Goal: Information Seeking & Learning: Learn about a topic

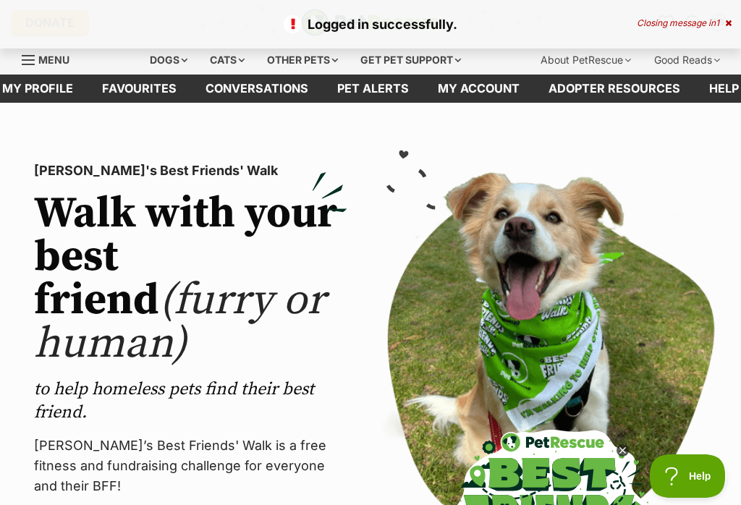
click at [258, 93] on link "Conversations" at bounding box center [257, 89] width 132 height 28
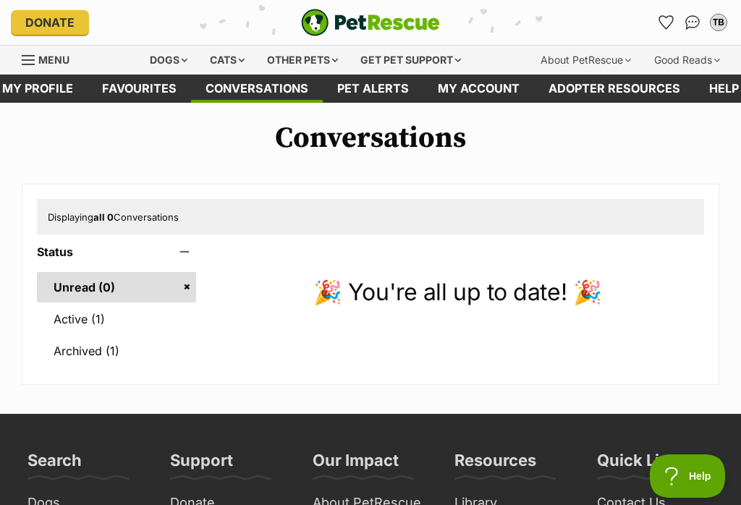
click at [88, 313] on link "Active (1)" at bounding box center [116, 319] width 159 height 30
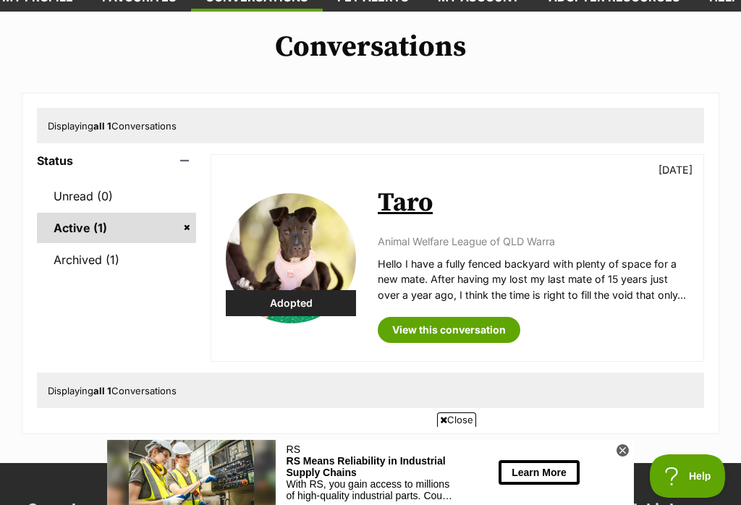
scroll to position [90, 0]
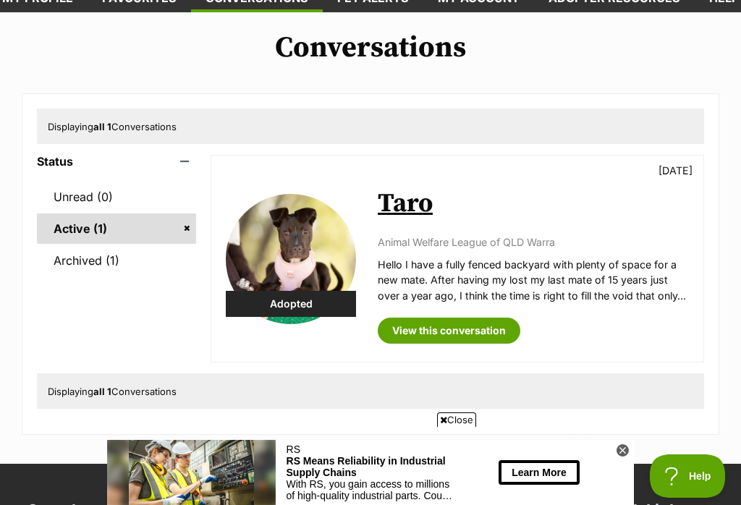
click at [470, 325] on link "View this conversation" at bounding box center [449, 331] width 143 height 26
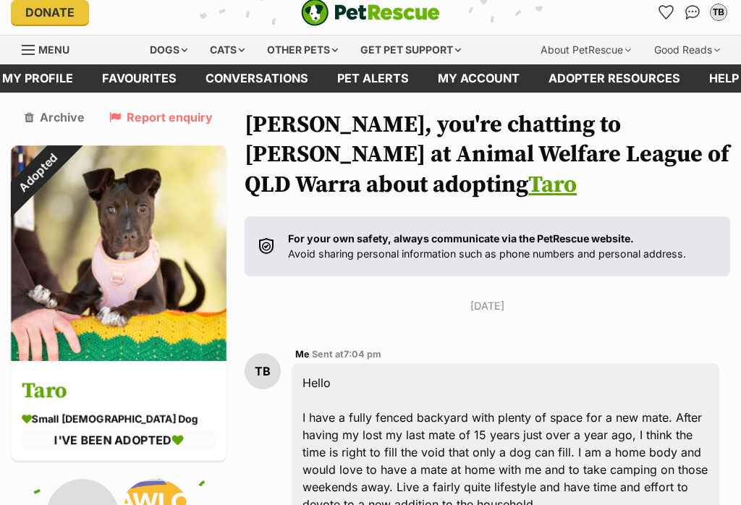
scroll to position [8, 0]
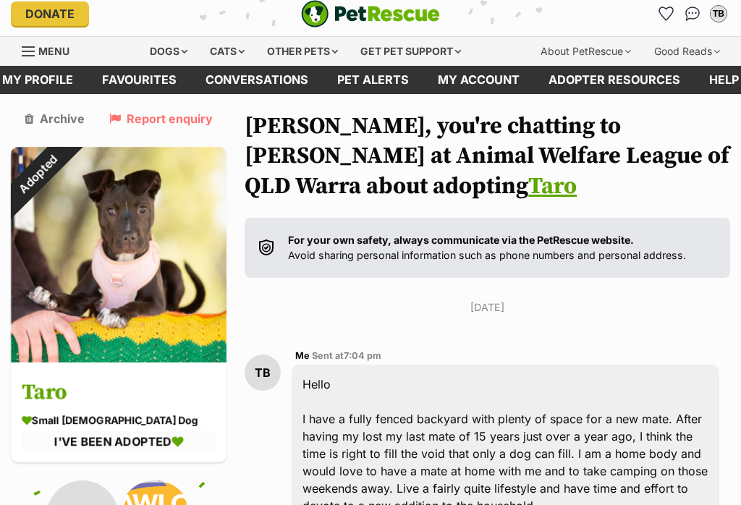
click at [262, 80] on link "Conversations" at bounding box center [257, 81] width 132 height 28
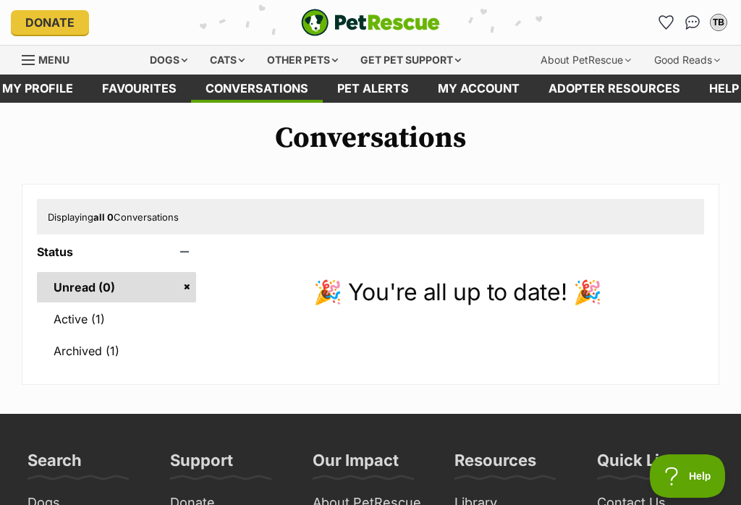
click at [90, 347] on link "Archived (1)" at bounding box center [116, 351] width 159 height 30
click at [80, 321] on link "Active (1)" at bounding box center [116, 319] width 159 height 30
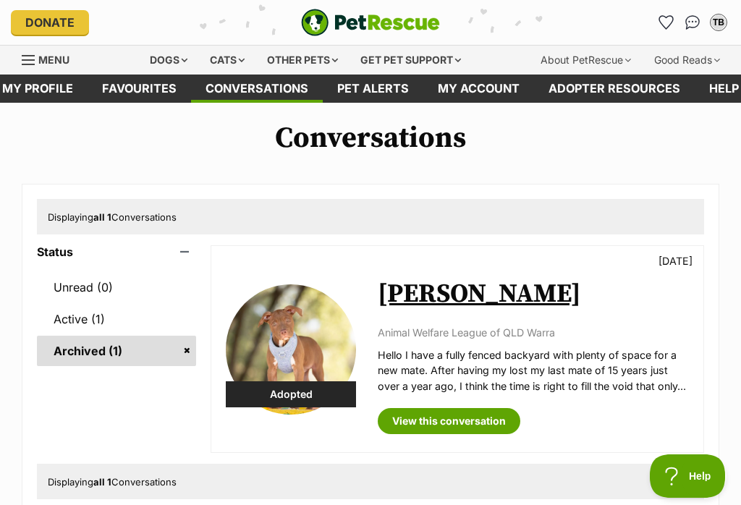
click at [480, 419] on link "View this conversation" at bounding box center [449, 421] width 143 height 26
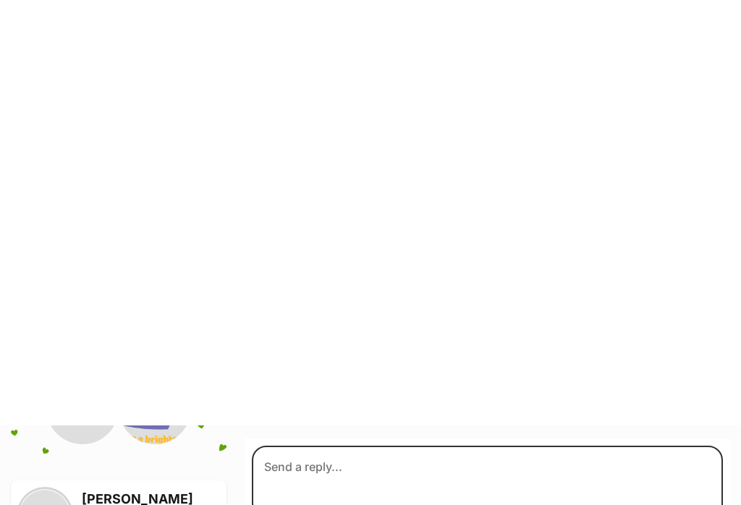
scroll to position [22, 0]
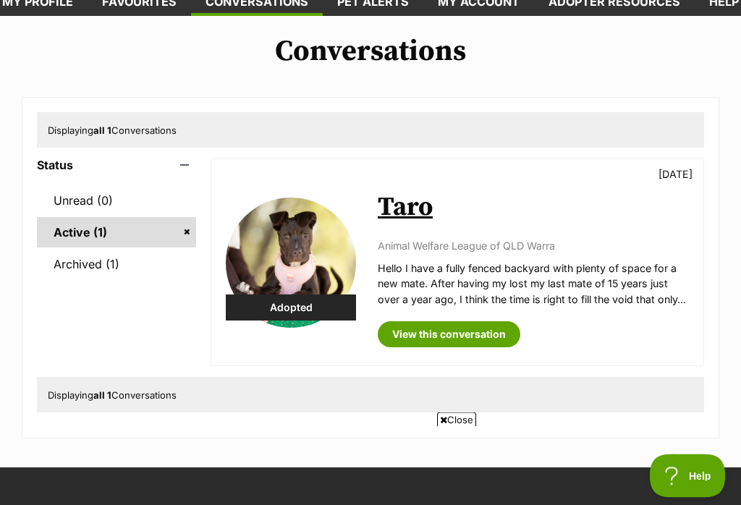
scroll to position [94, 0]
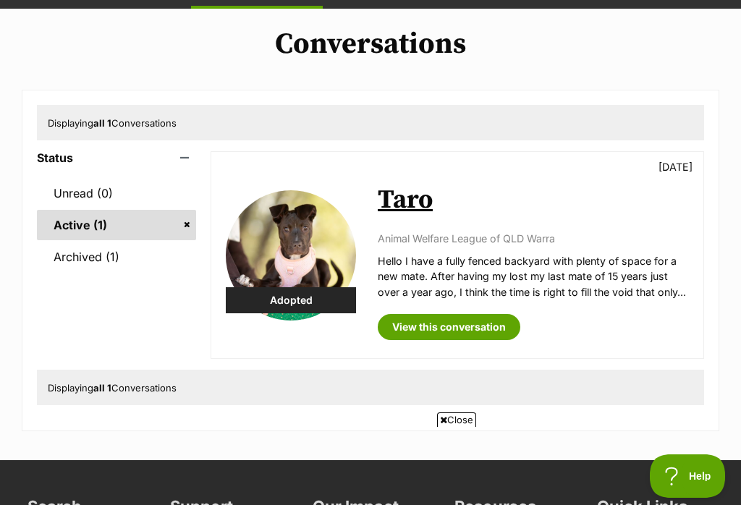
click at [465, 323] on link "View this conversation" at bounding box center [449, 327] width 143 height 26
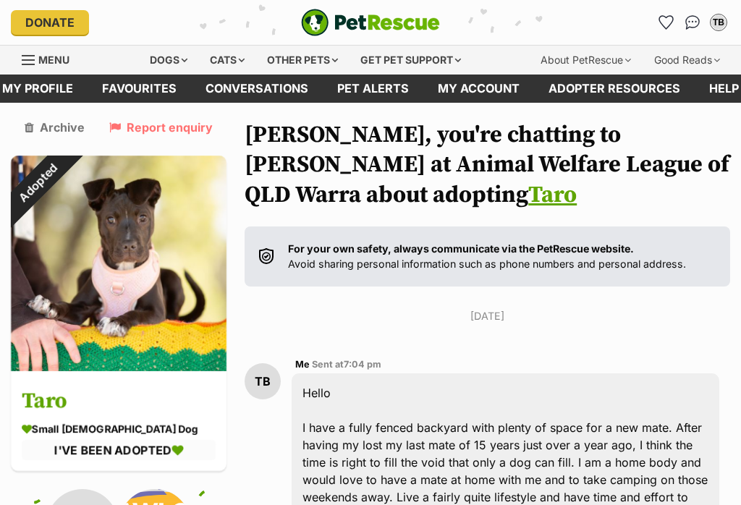
click at [159, 64] on div "Dogs" at bounding box center [169, 60] width 58 height 29
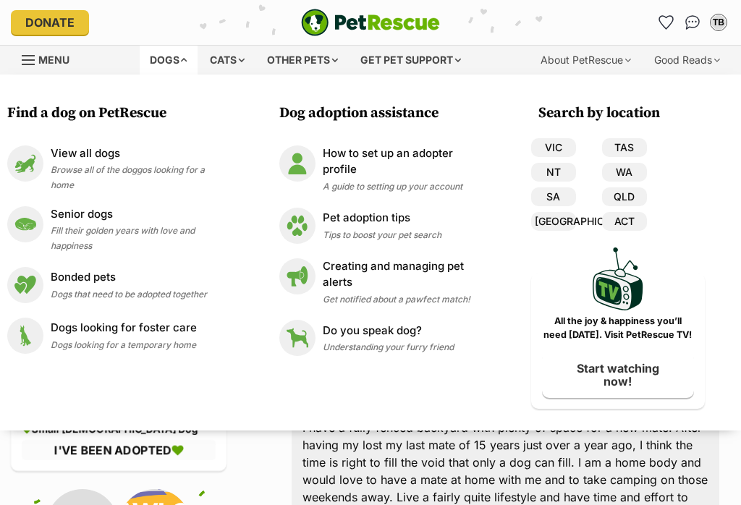
click at [631, 198] on link "QLD" at bounding box center [624, 196] width 45 height 19
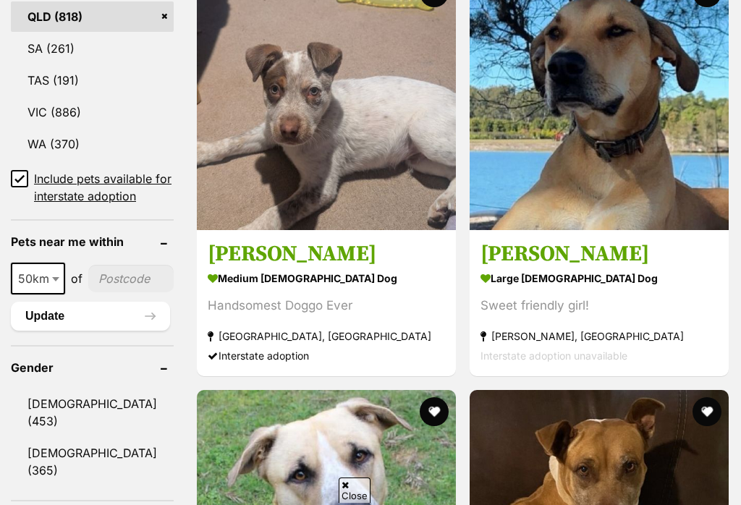
scroll to position [1048, 0]
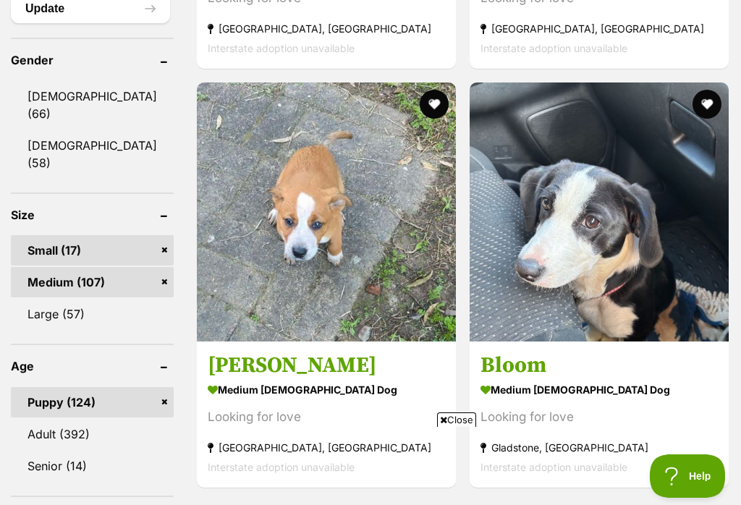
scroll to position [1305, 0]
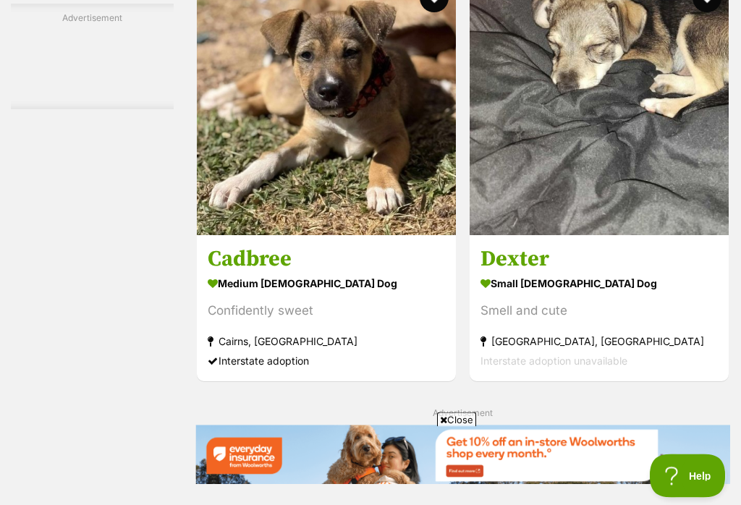
scroll to position [3225, 0]
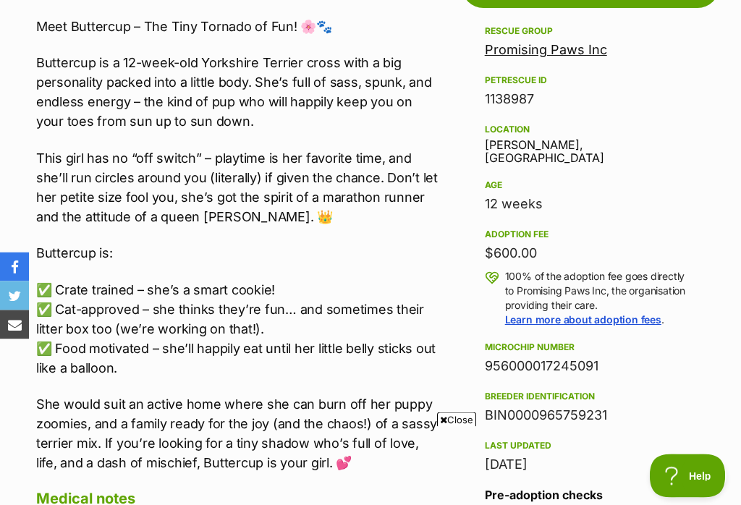
scroll to position [772, 0]
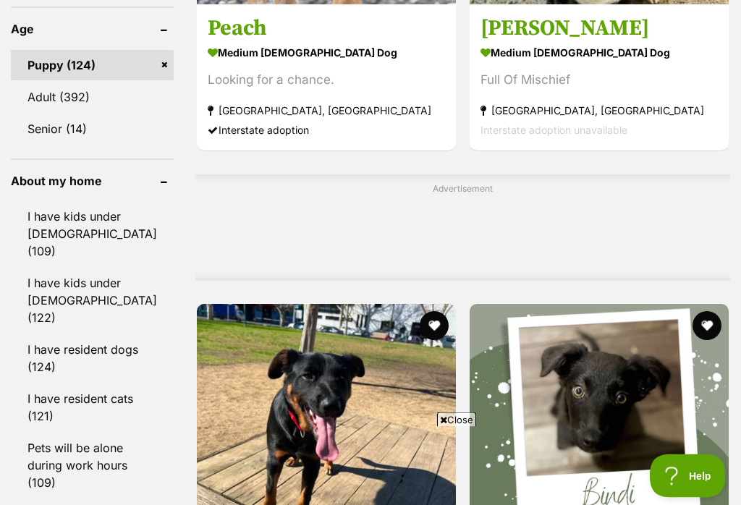
scroll to position [1616, 0]
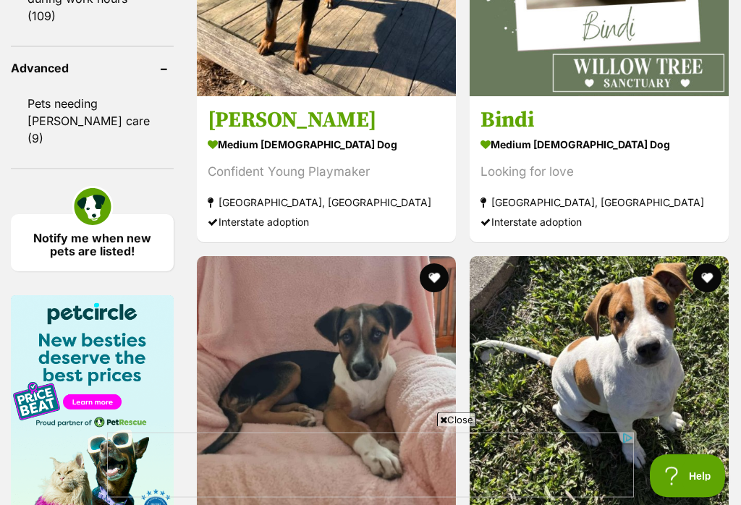
scroll to position [2108, 0]
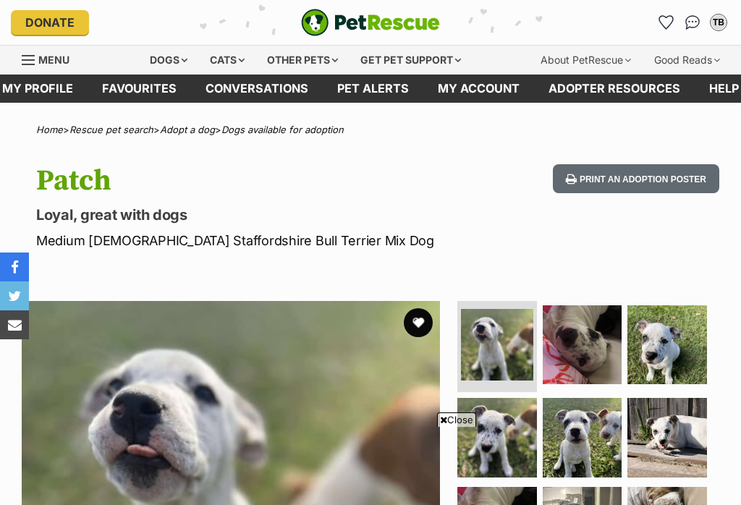
scroll to position [84, 0]
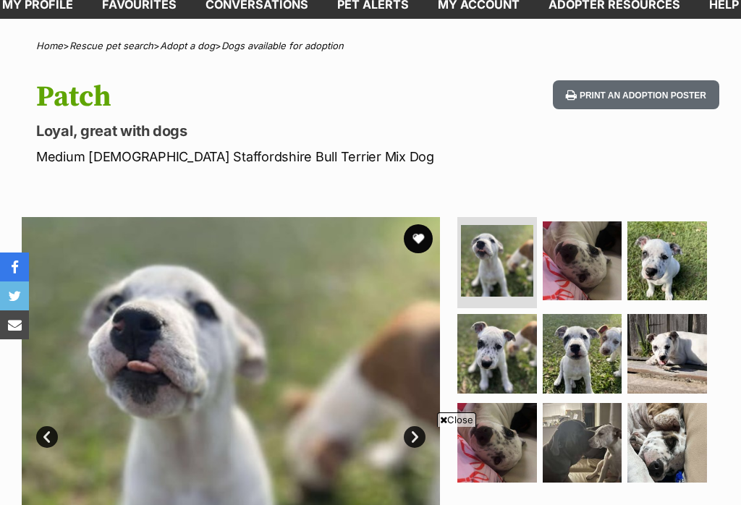
click at [575, 351] on img at bounding box center [583, 354] width 80 height 80
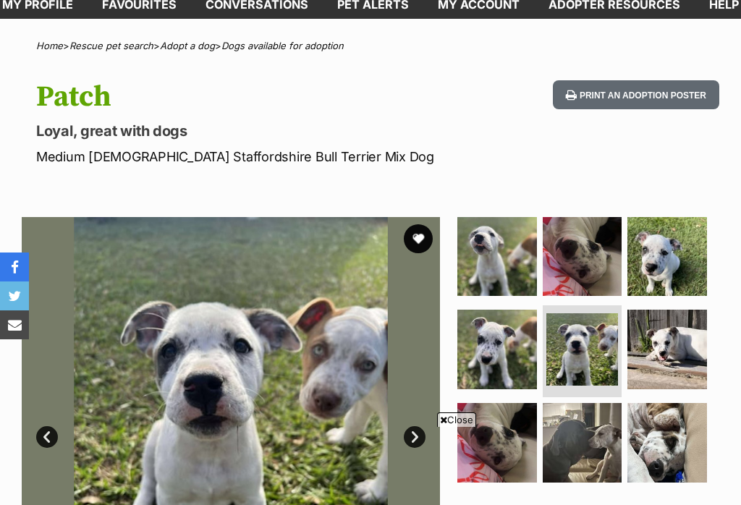
scroll to position [0, 0]
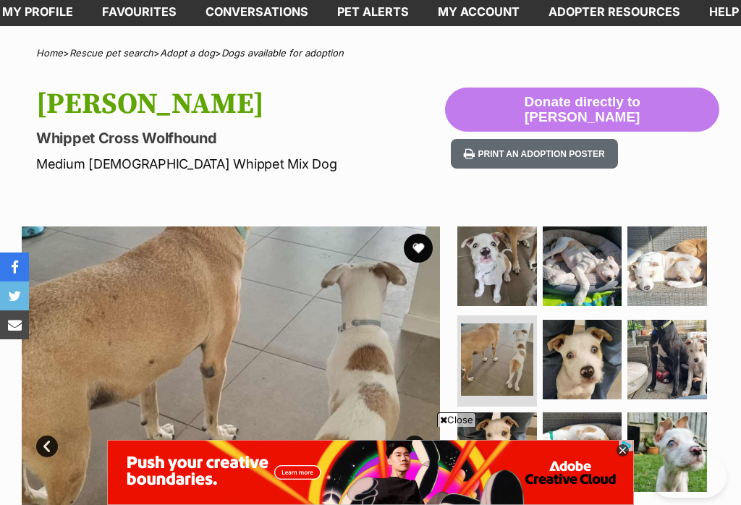
click at [675, 263] on img at bounding box center [668, 267] width 80 height 80
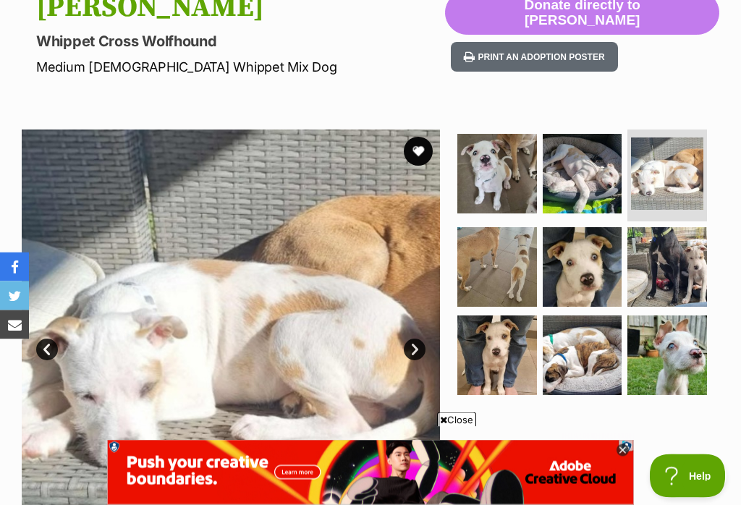
scroll to position [176, 0]
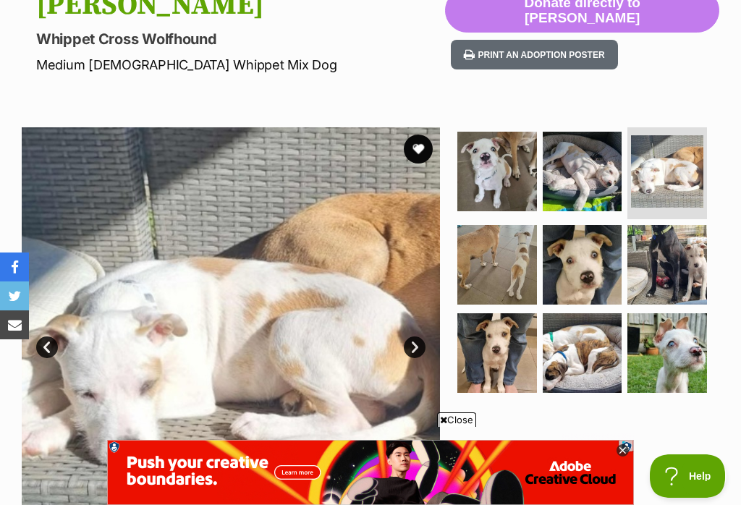
click at [502, 166] on img at bounding box center [497, 172] width 80 height 80
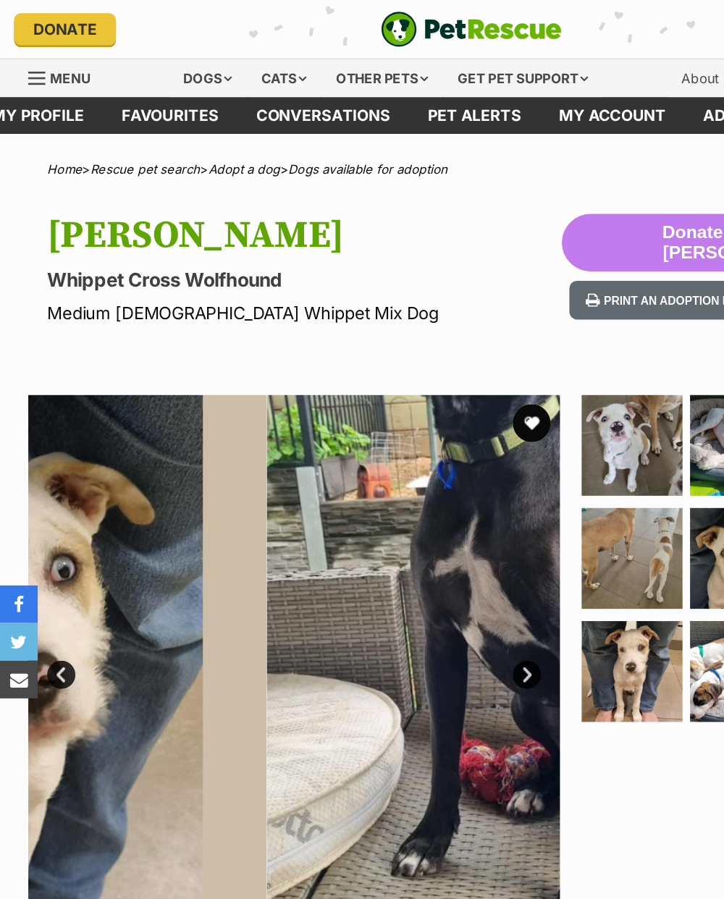
scroll to position [0, 0]
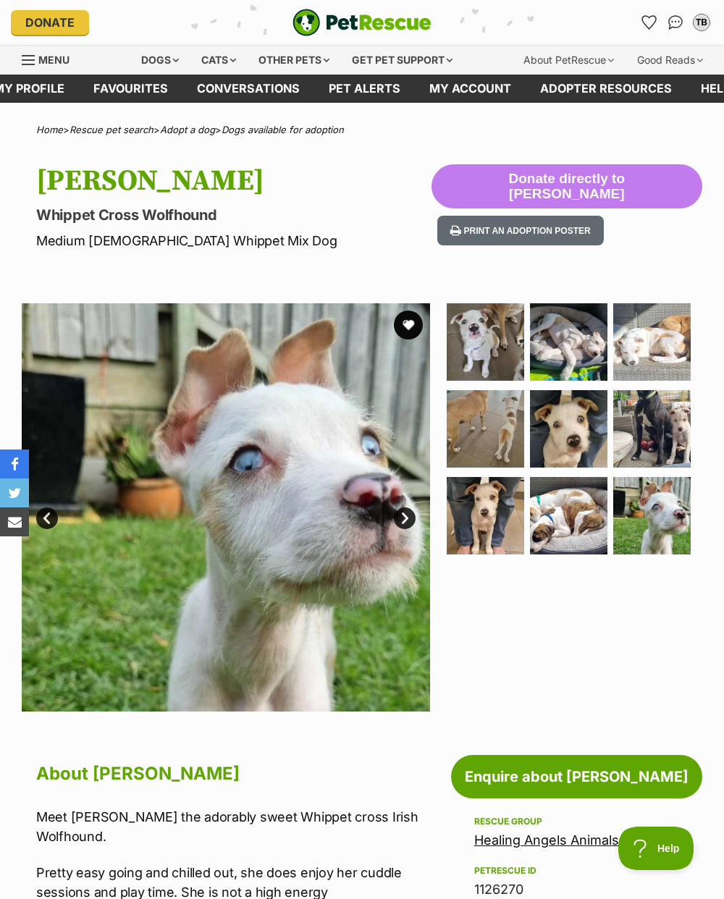
click at [480, 345] on img at bounding box center [485, 341] width 77 height 77
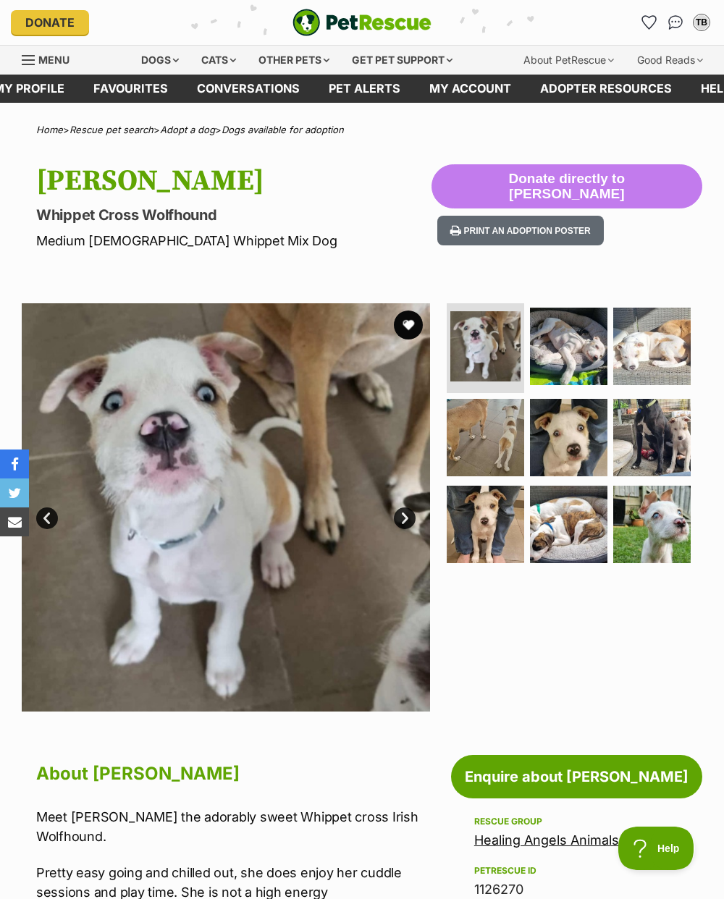
click at [486, 337] on img at bounding box center [485, 346] width 70 height 70
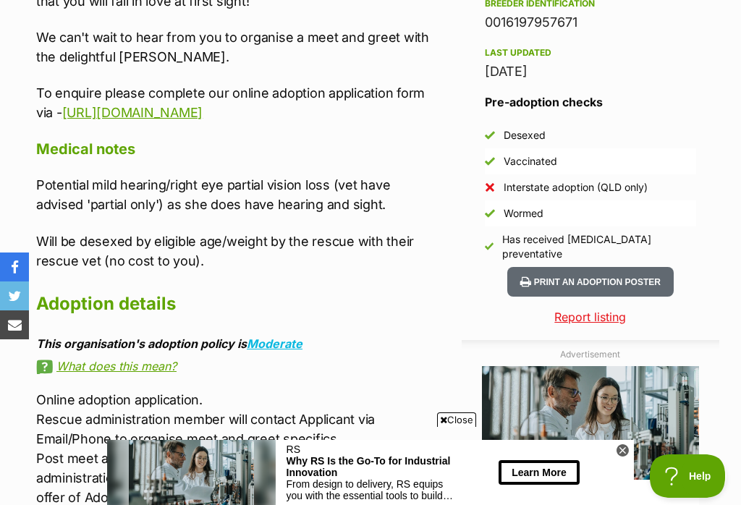
scroll to position [1094, 0]
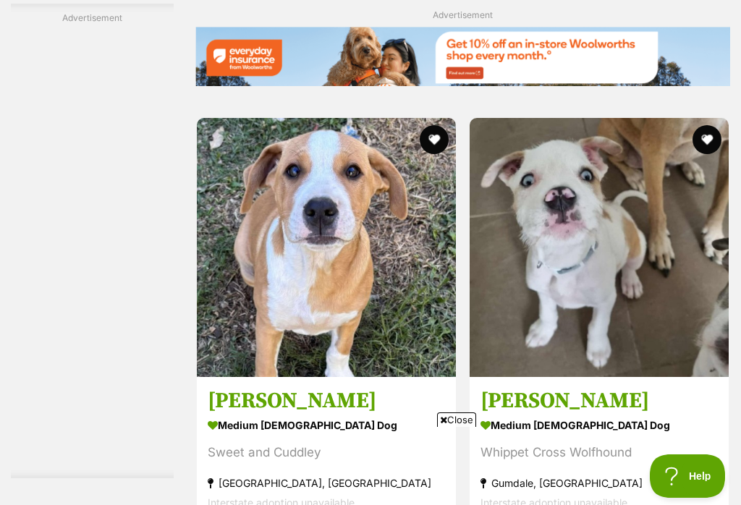
scroll to position [3151, 0]
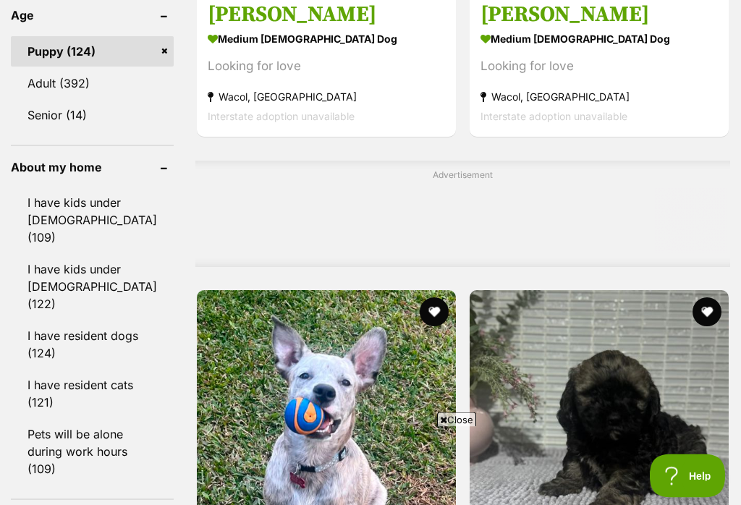
scroll to position [1654, 0]
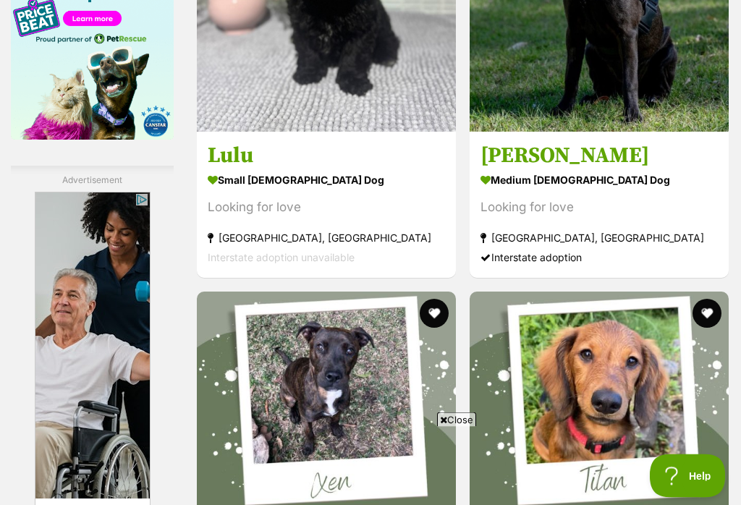
scroll to position [2490, 0]
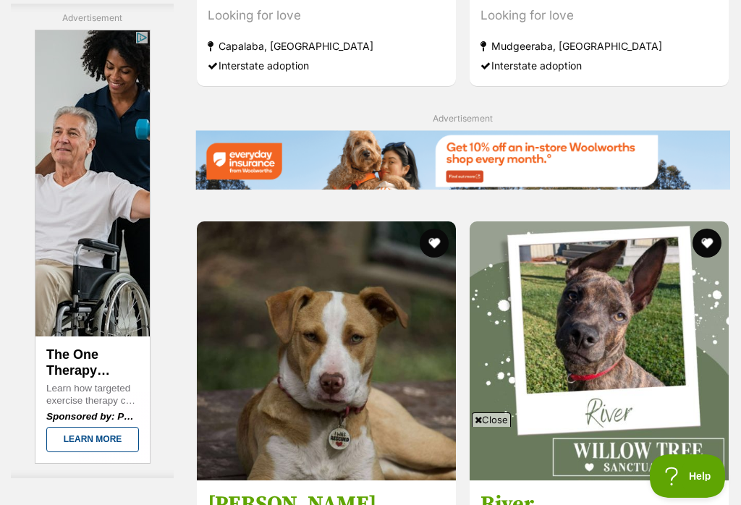
scroll to position [3109, 0]
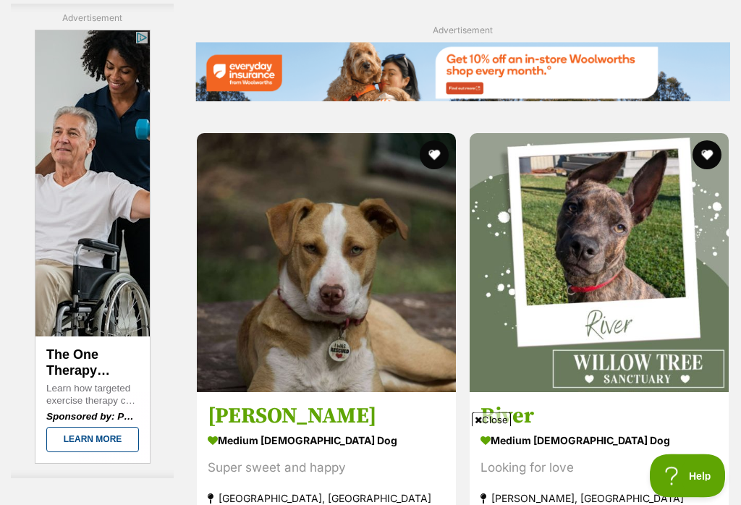
scroll to position [3192, 0]
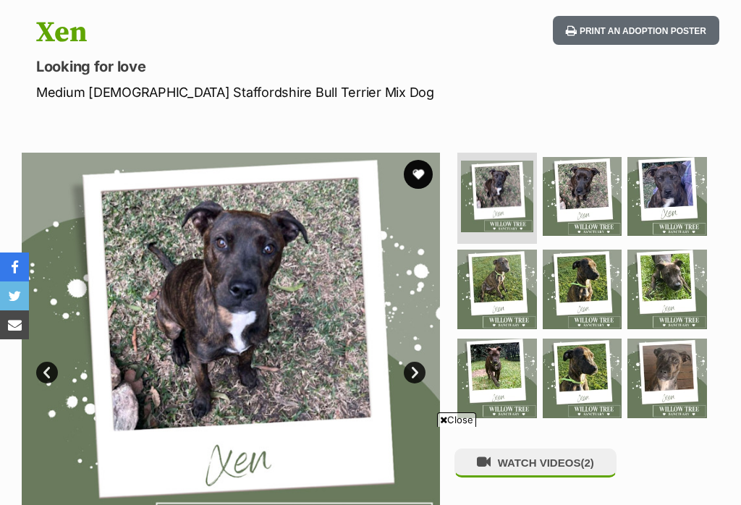
click at [491, 358] on img at bounding box center [497, 379] width 80 height 80
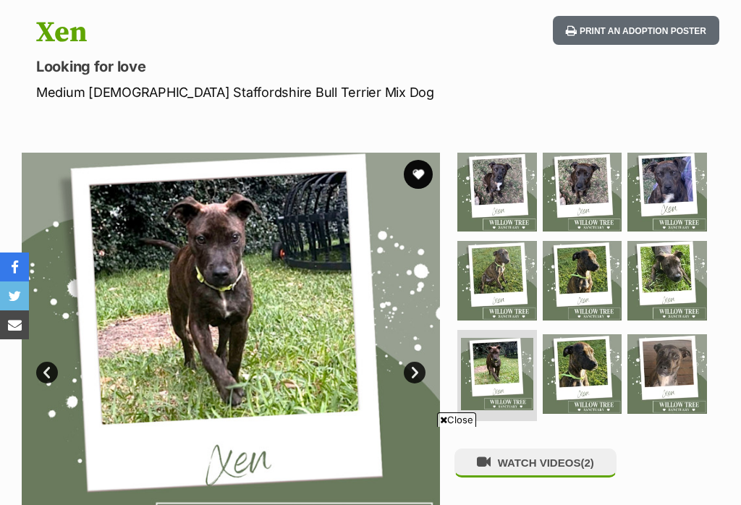
click at [683, 366] on img at bounding box center [668, 374] width 80 height 80
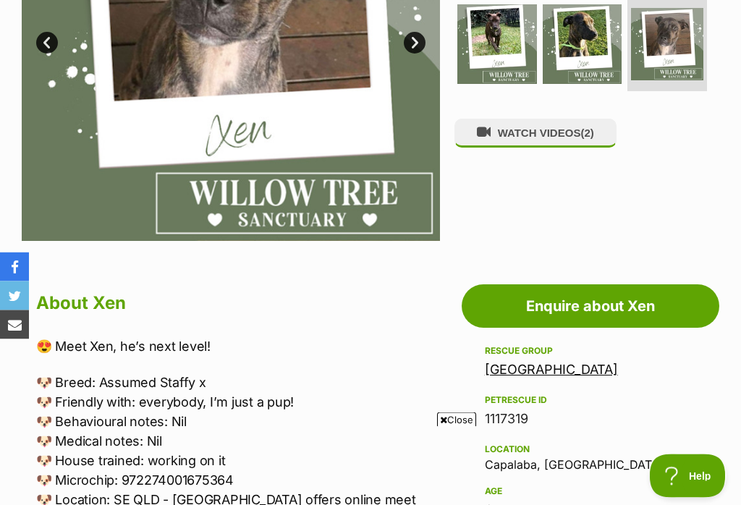
scroll to position [407, 0]
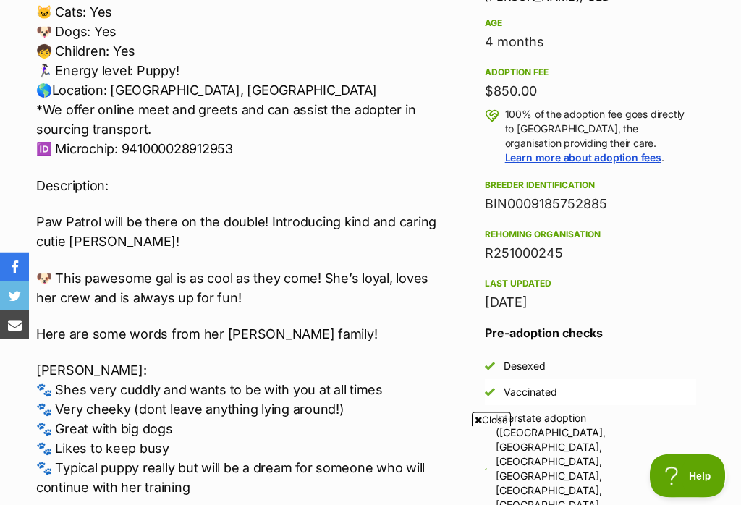
scroll to position [473, 0]
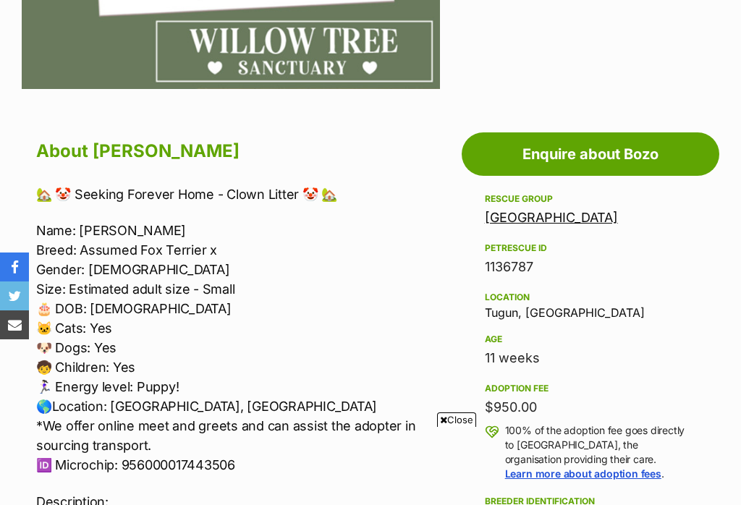
scroll to position [282, 0]
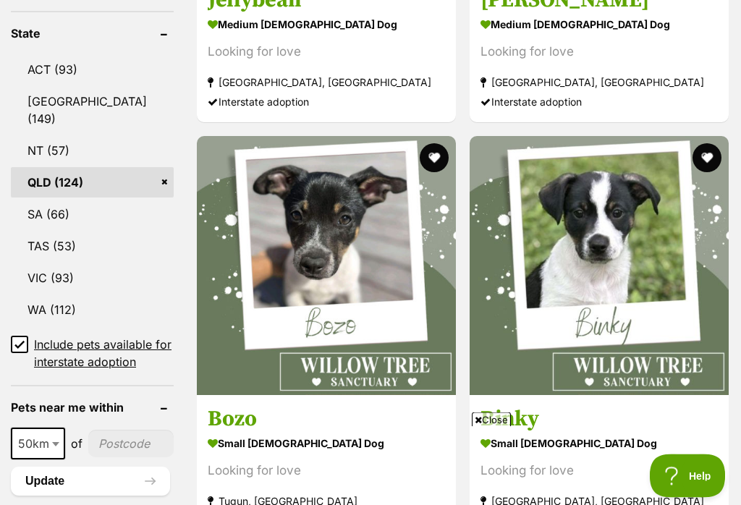
scroll to position [829, 0]
click at [481, 433] on strong "small [DEMOGRAPHIC_DATA] Dog" at bounding box center [599, 443] width 237 height 21
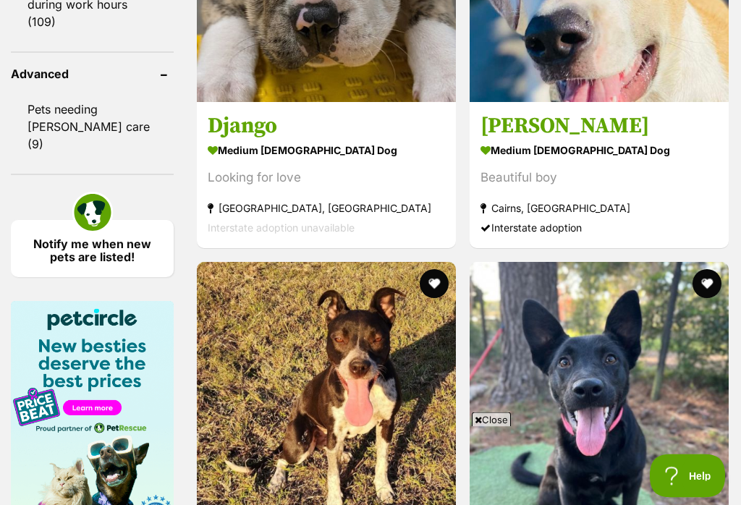
scroll to position [2100, 0]
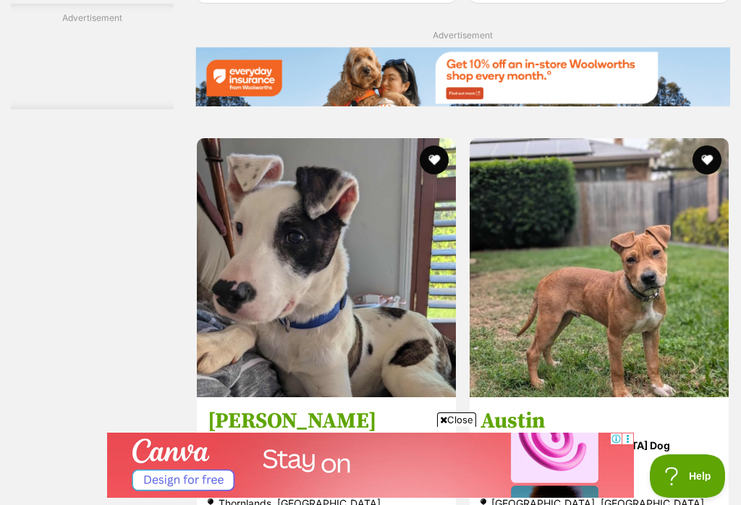
scroll to position [3098, 0]
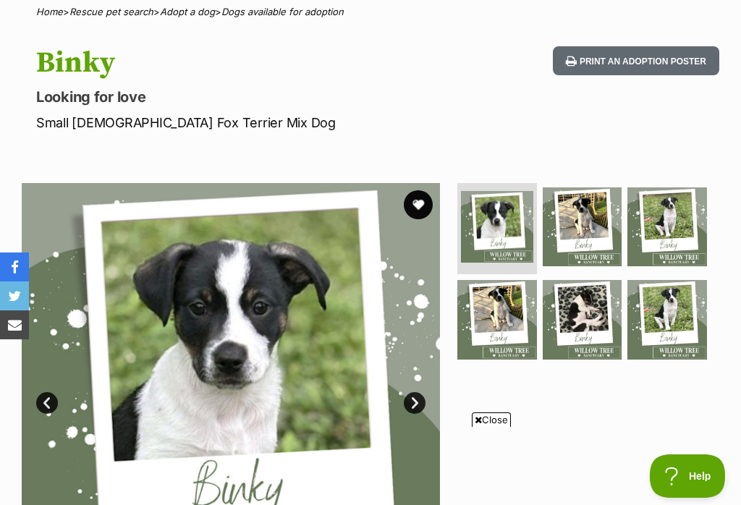
click at [672, 308] on img at bounding box center [668, 320] width 80 height 80
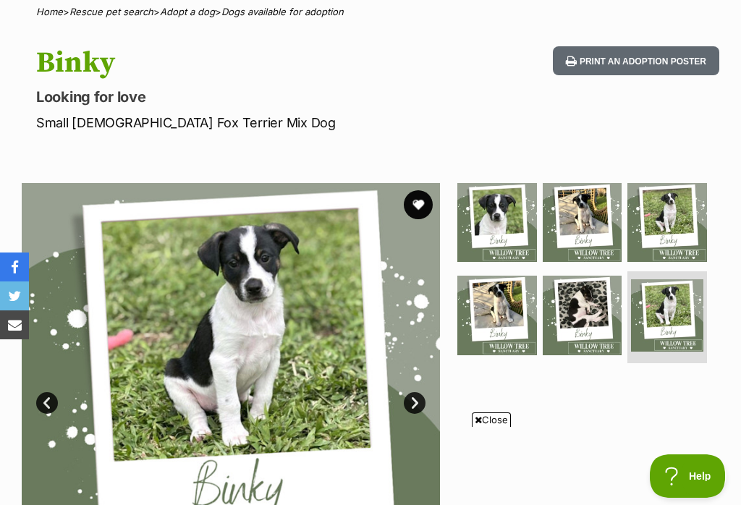
click at [671, 216] on img at bounding box center [668, 223] width 80 height 80
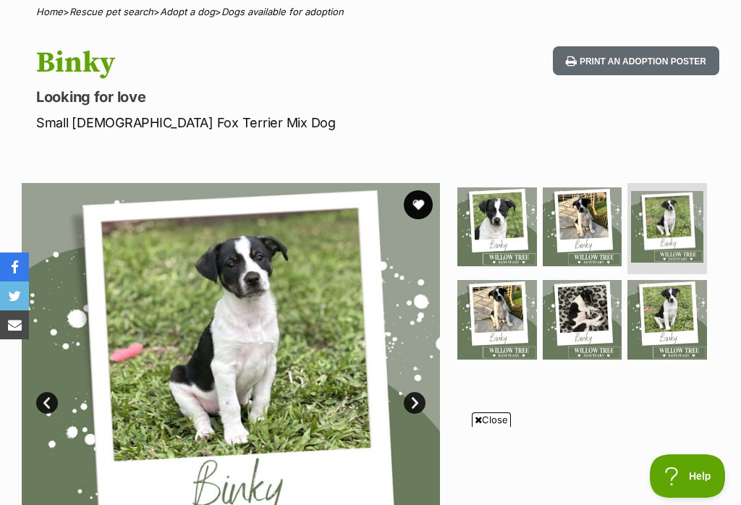
click at [506, 310] on img at bounding box center [497, 320] width 80 height 80
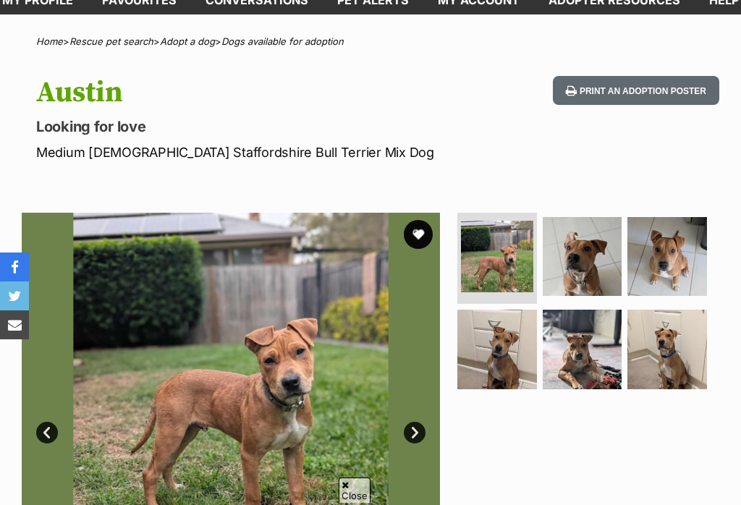
scroll to position [88, 0]
click at [680, 347] on img at bounding box center [668, 350] width 80 height 80
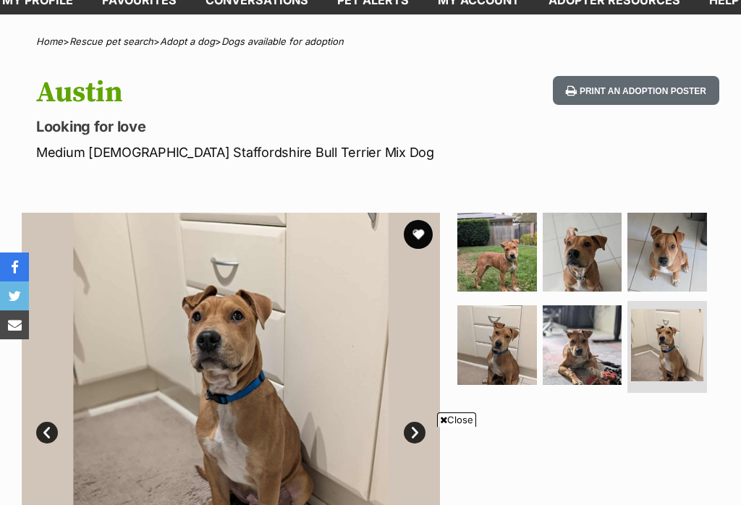
click at [673, 339] on img at bounding box center [667, 345] width 72 height 72
click at [670, 263] on img at bounding box center [668, 253] width 80 height 80
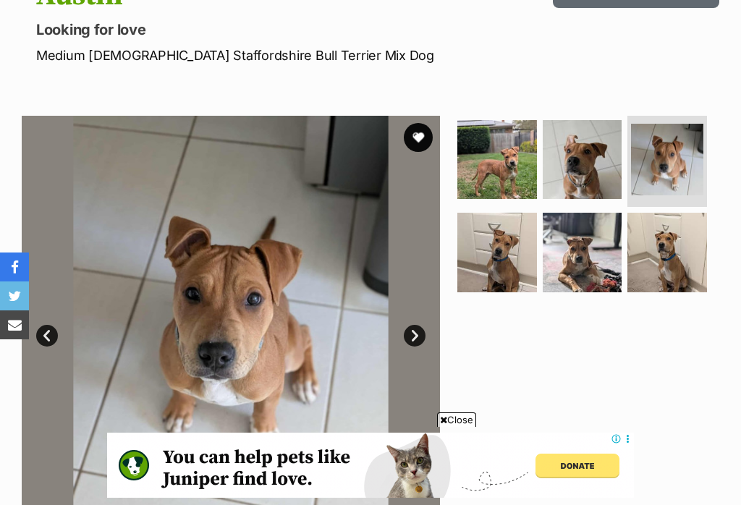
scroll to position [169, 0]
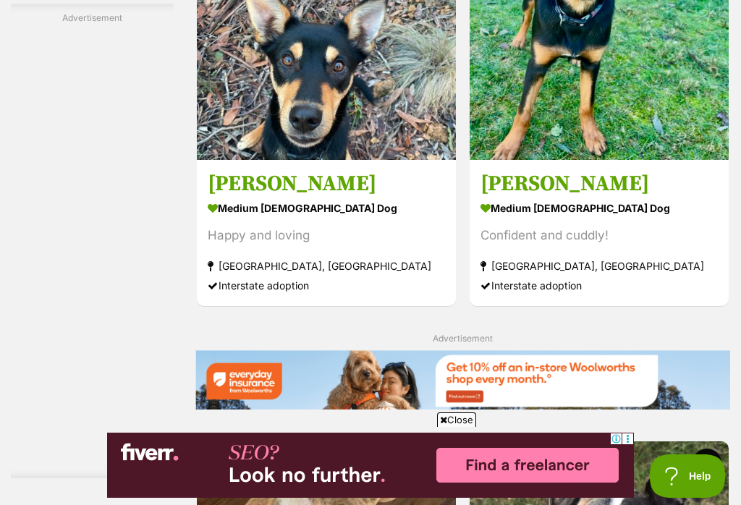
scroll to position [2866, 0]
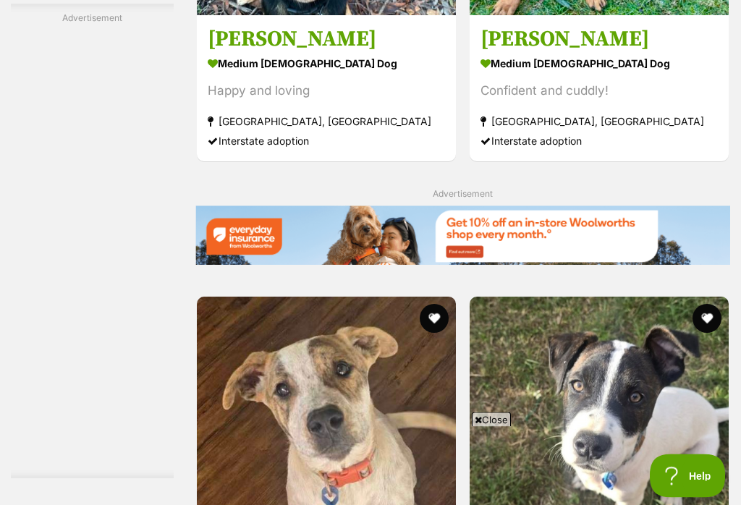
scroll to position [3025, 0]
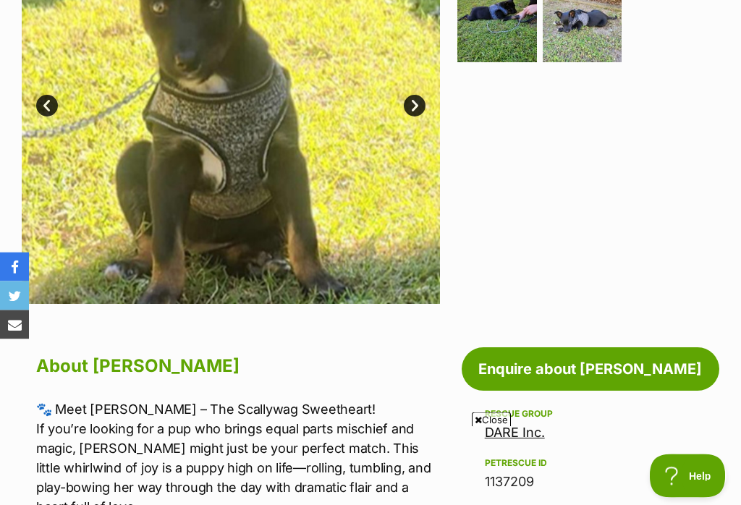
scroll to position [407, 0]
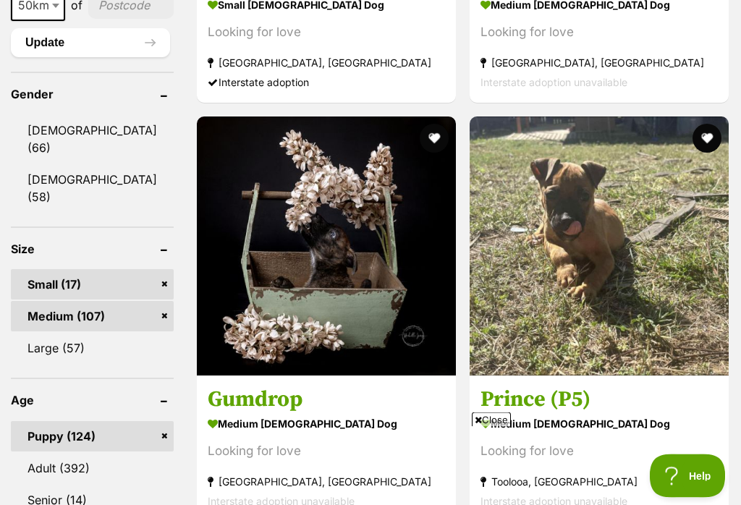
scroll to position [1269, 0]
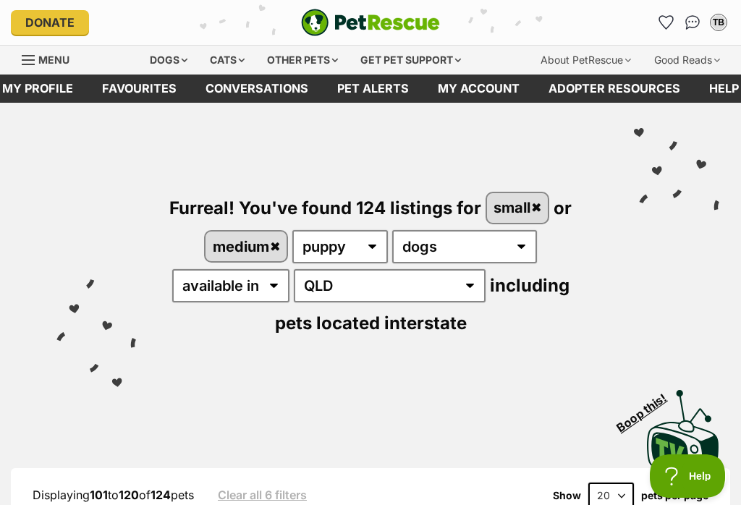
scroll to position [0, 0]
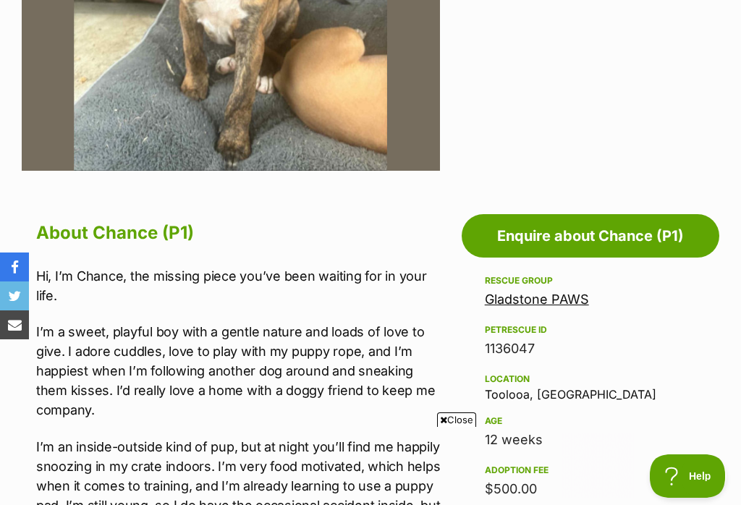
scroll to position [551, 0]
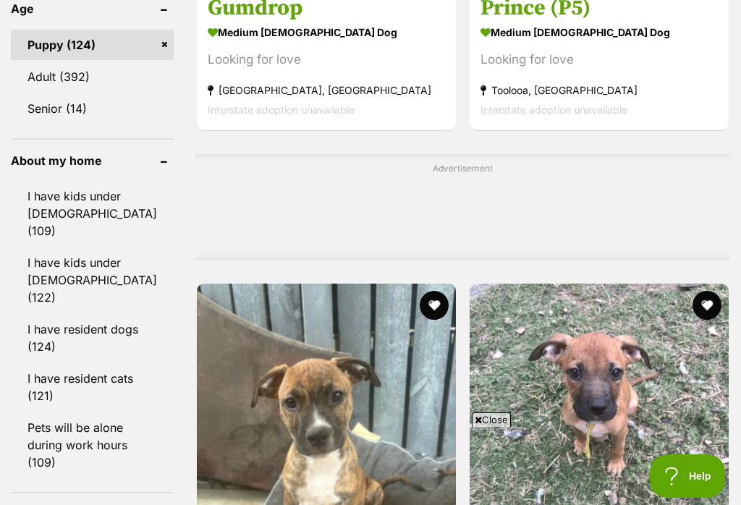
scroll to position [1656, 0]
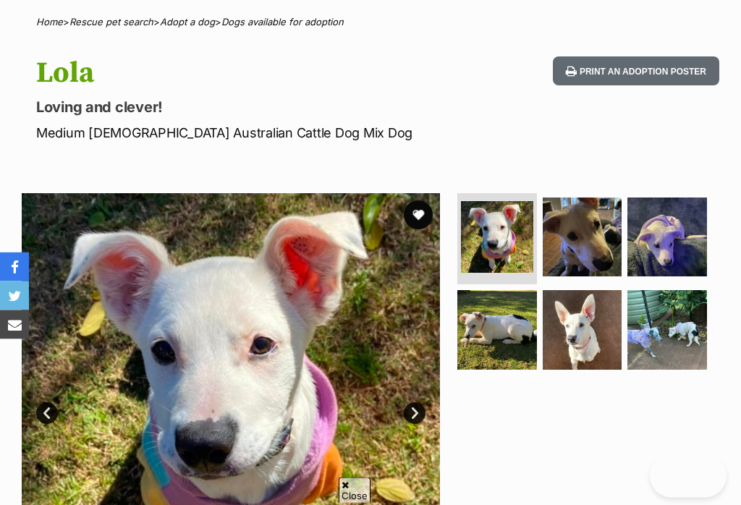
scroll to position [108, 0]
click at [680, 337] on img at bounding box center [668, 330] width 80 height 80
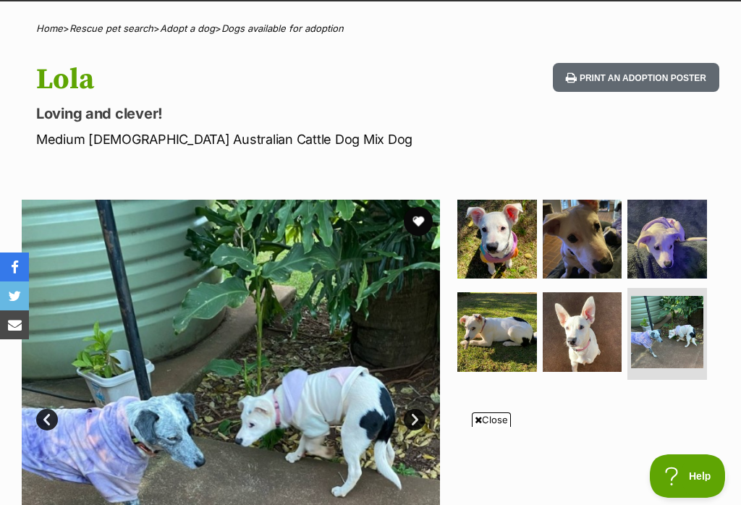
scroll to position [99, 0]
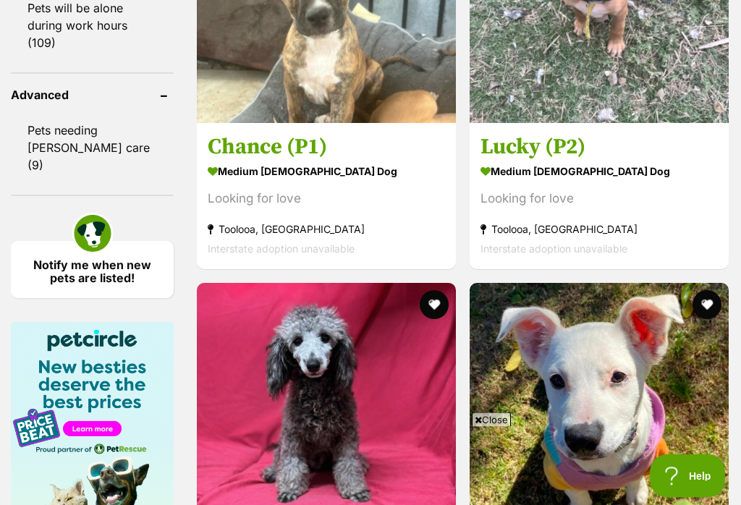
scroll to position [2079, 0]
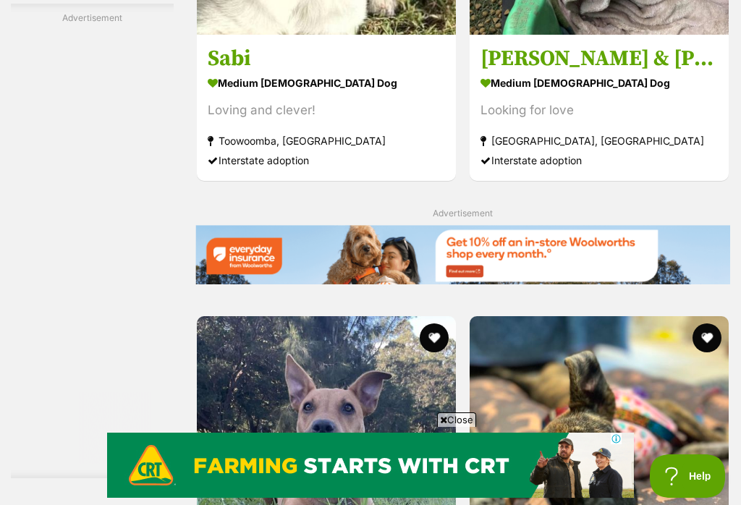
scroll to position [3036, 0]
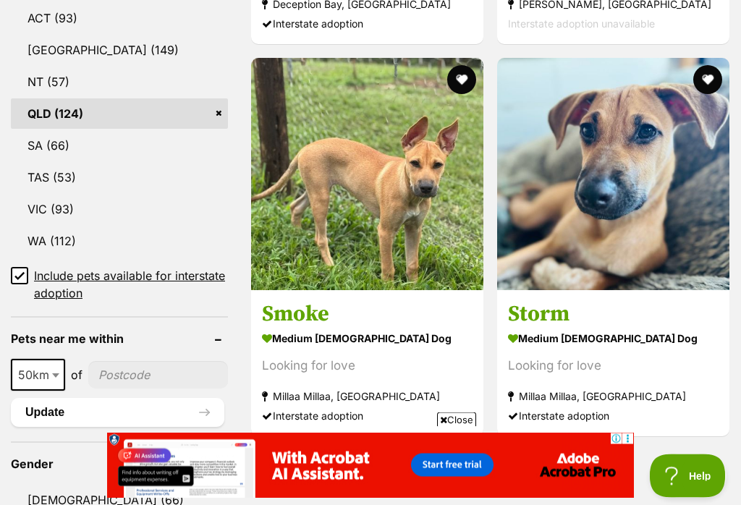
scroll to position [882, 0]
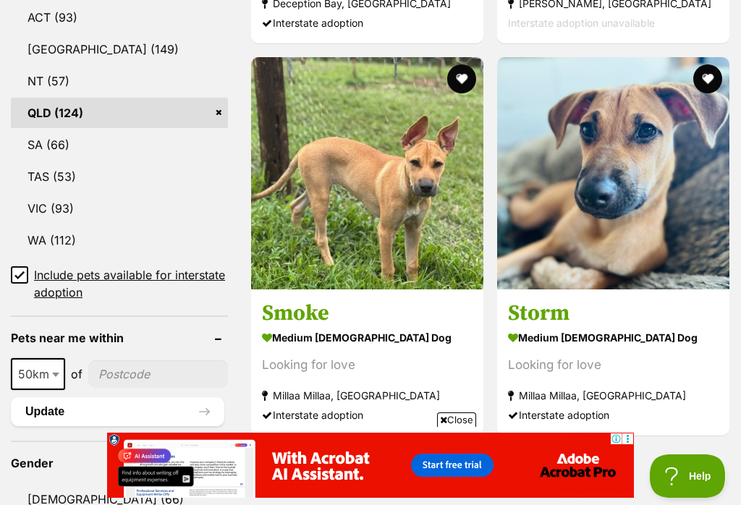
click at [582, 320] on h3 "Storm" at bounding box center [613, 313] width 211 height 28
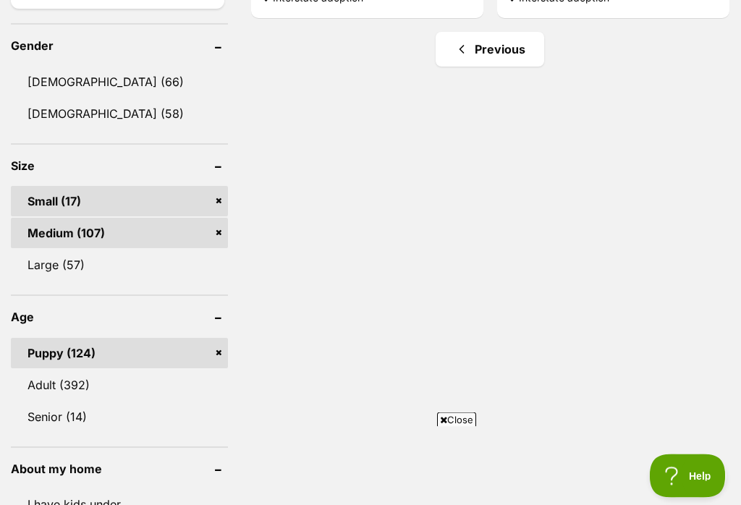
scroll to position [1301, 0]
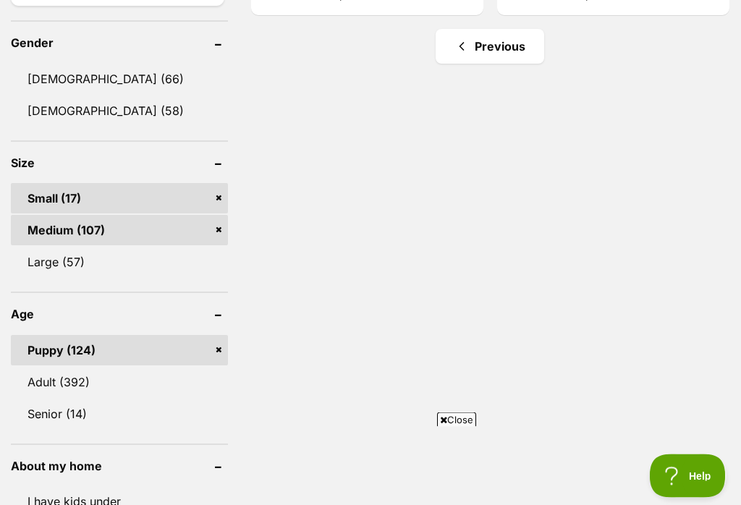
click at [91, 262] on link "Large (57)" at bounding box center [119, 263] width 217 height 30
click at [224, 216] on link "Medium (107)" at bounding box center [119, 231] width 217 height 30
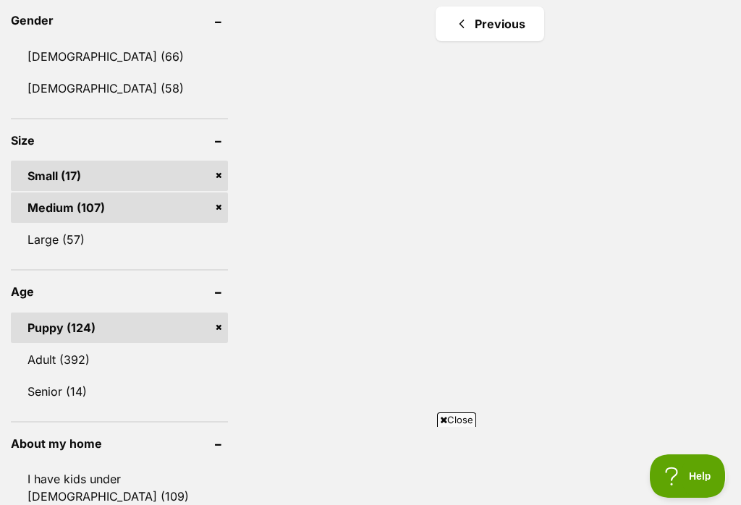
click at [221, 172] on link "Small (17)" at bounding box center [119, 176] width 217 height 30
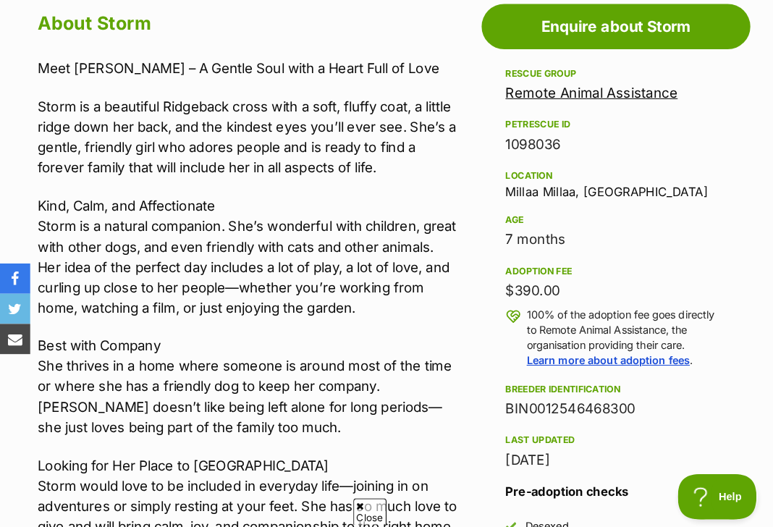
scroll to position [1857, 0]
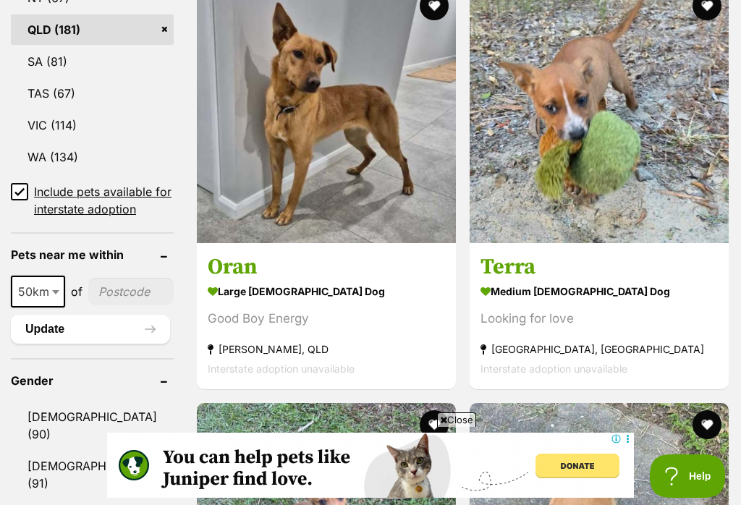
scroll to position [974, 0]
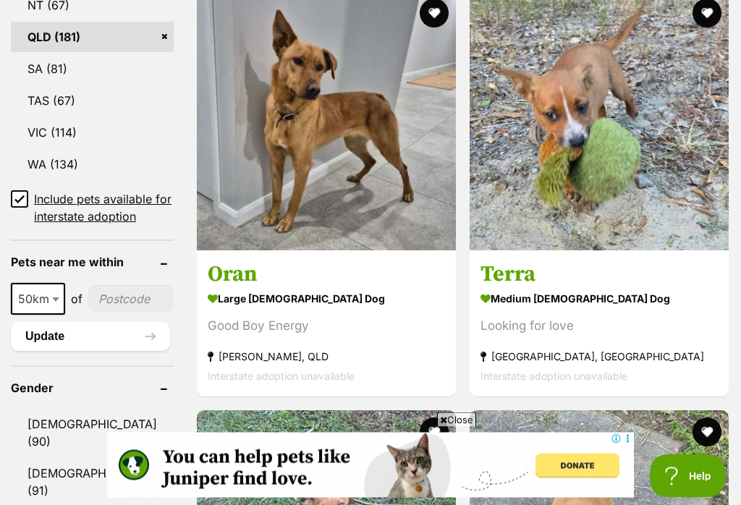
click at [24, 191] on input "Include pets available for interstate adoption" at bounding box center [19, 199] width 17 height 17
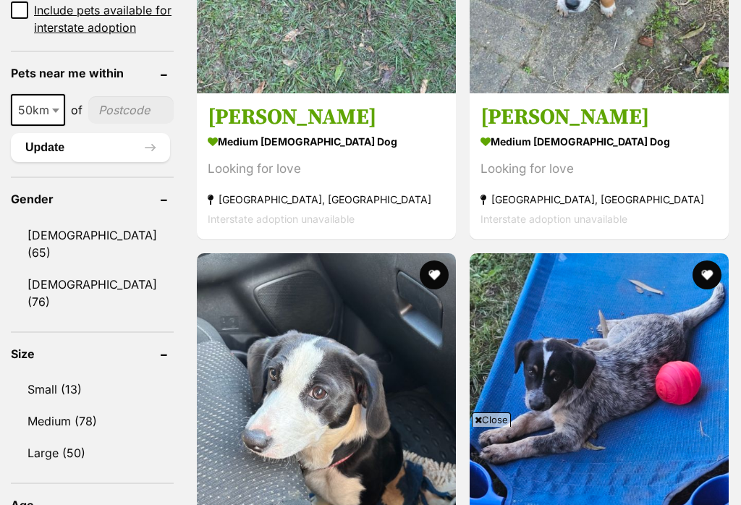
scroll to position [1122, 0]
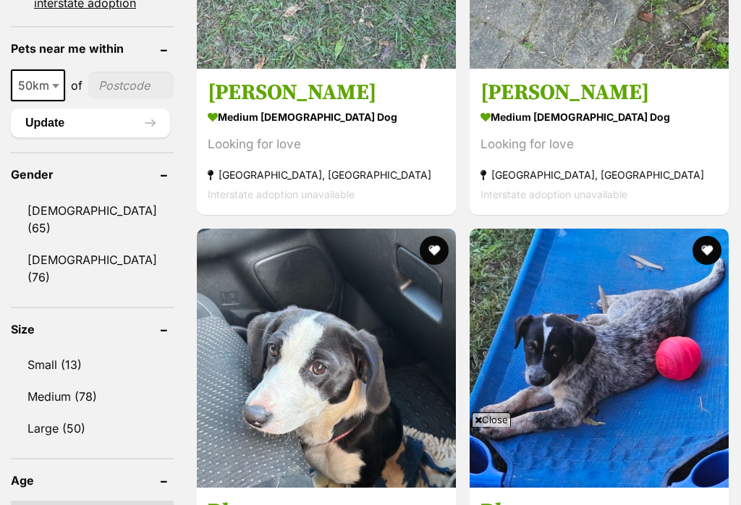
click at [64, 421] on link "Large (50)" at bounding box center [92, 428] width 163 height 30
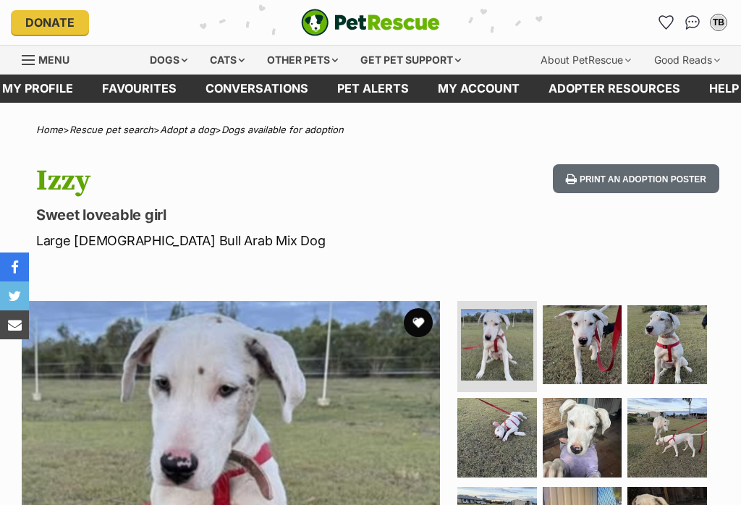
click at [687, 398] on img at bounding box center [668, 438] width 80 height 80
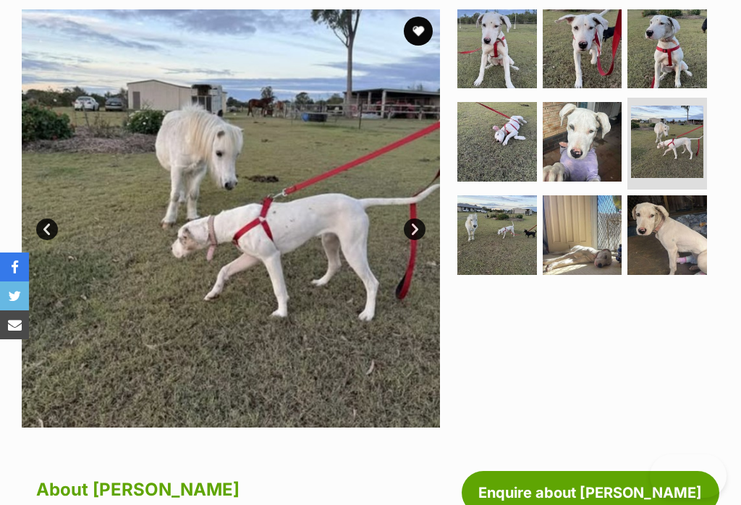
click at [680, 232] on img at bounding box center [668, 235] width 80 height 80
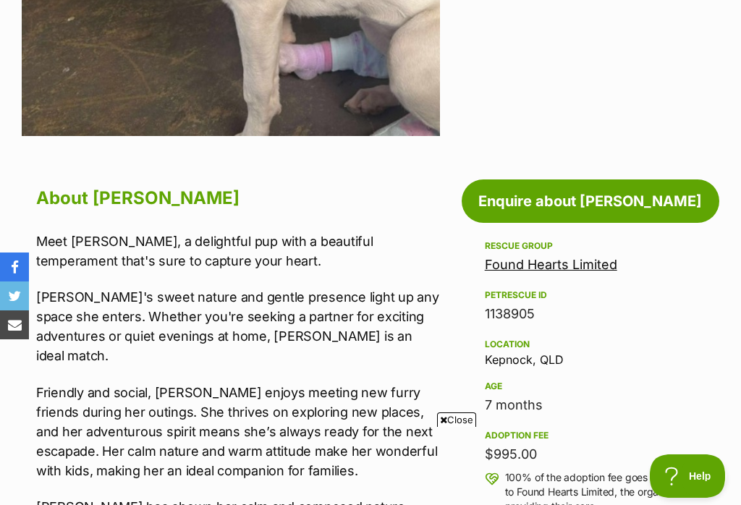
scroll to position [580, 0]
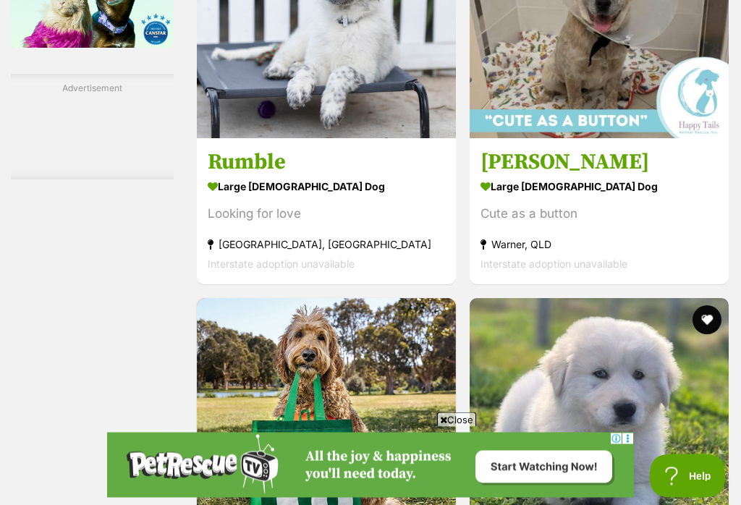
scroll to position [2449, 0]
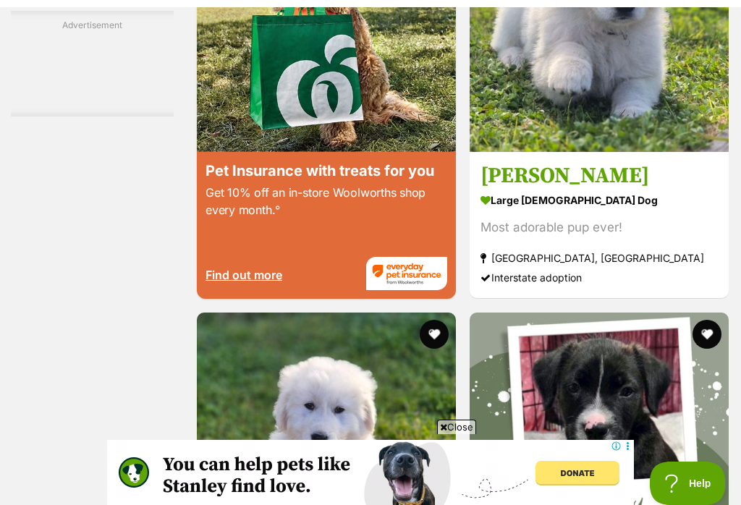
scroll to position [2845, 0]
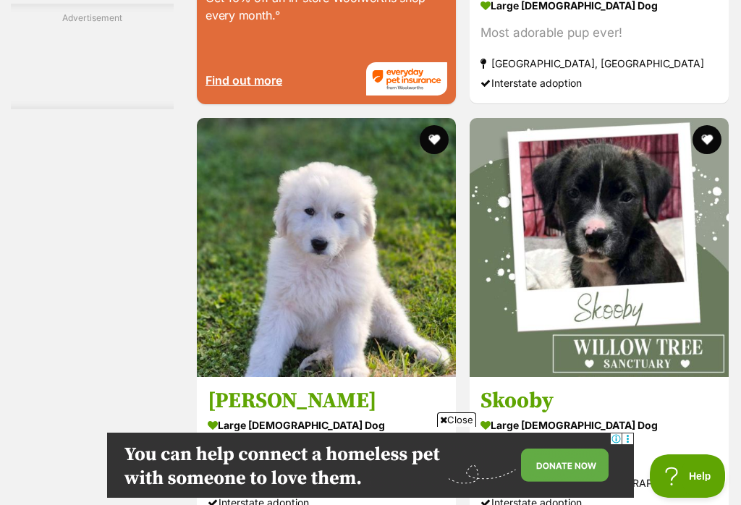
scroll to position [3167, 0]
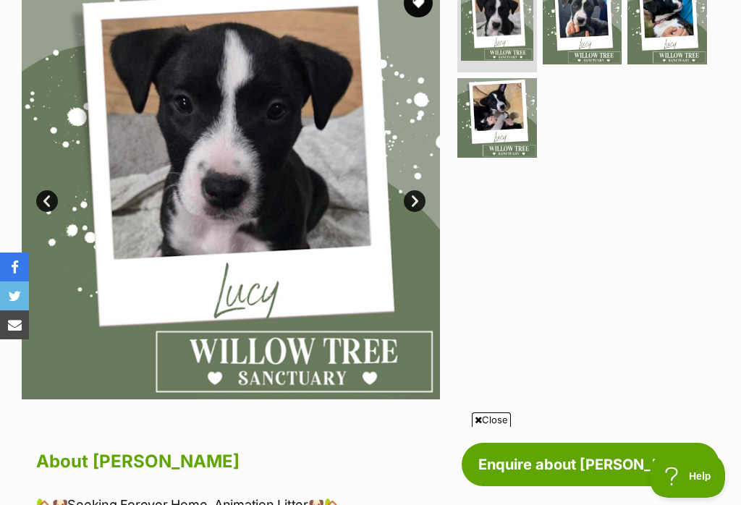
scroll to position [317, 0]
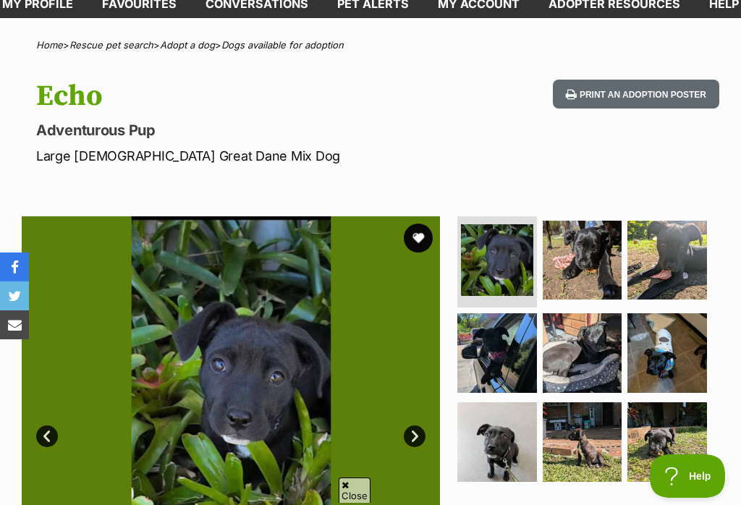
click at [487, 341] on img at bounding box center [497, 353] width 80 height 80
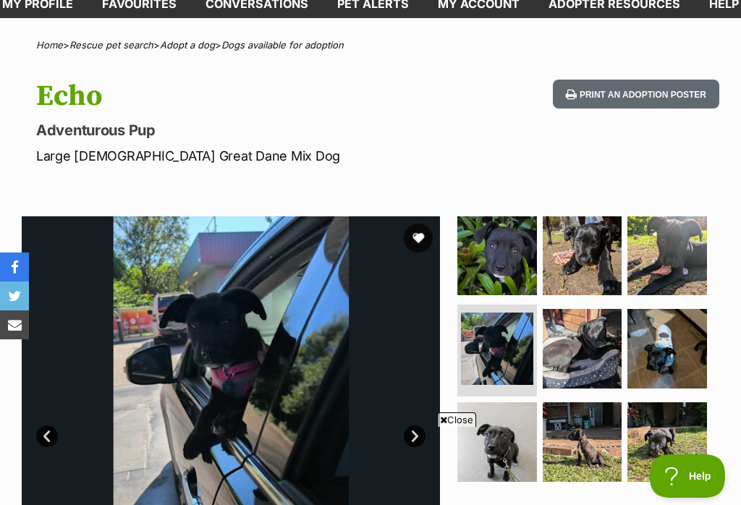
click at [592, 348] on img at bounding box center [583, 349] width 80 height 80
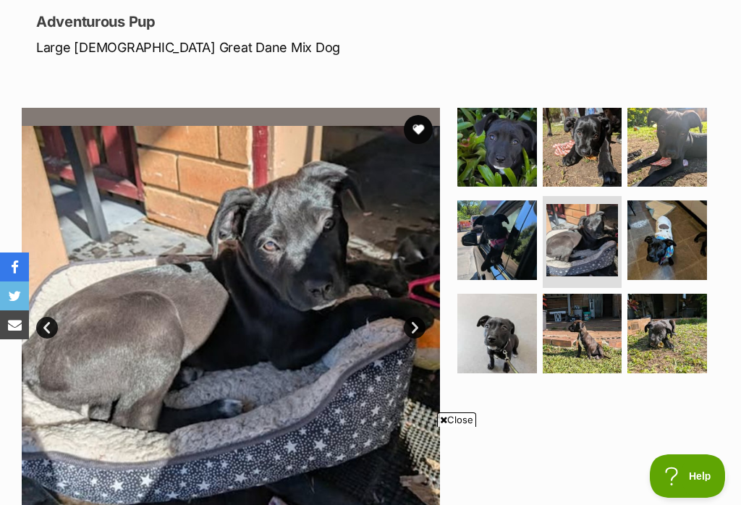
click at [587, 324] on img at bounding box center [583, 334] width 80 height 80
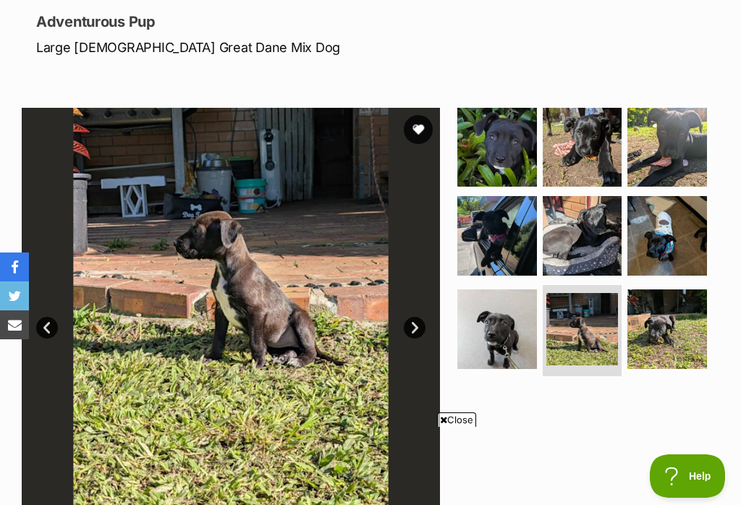
click at [675, 318] on img at bounding box center [668, 330] width 80 height 80
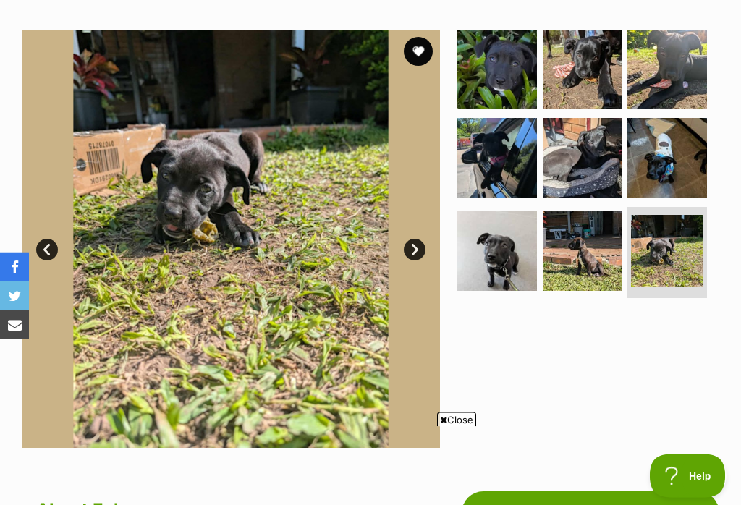
scroll to position [57, 0]
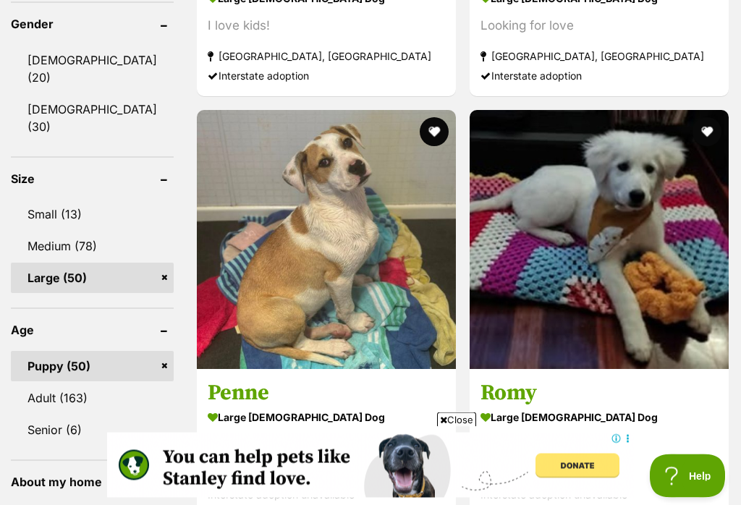
scroll to position [1241, 0]
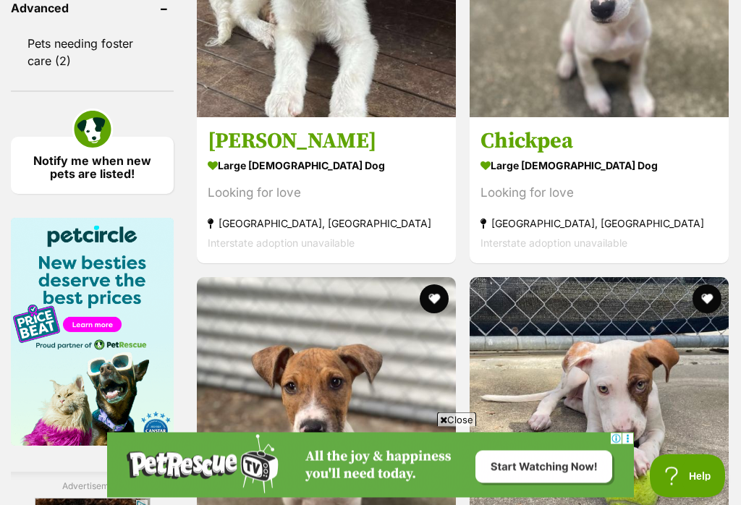
scroll to position [2053, 0]
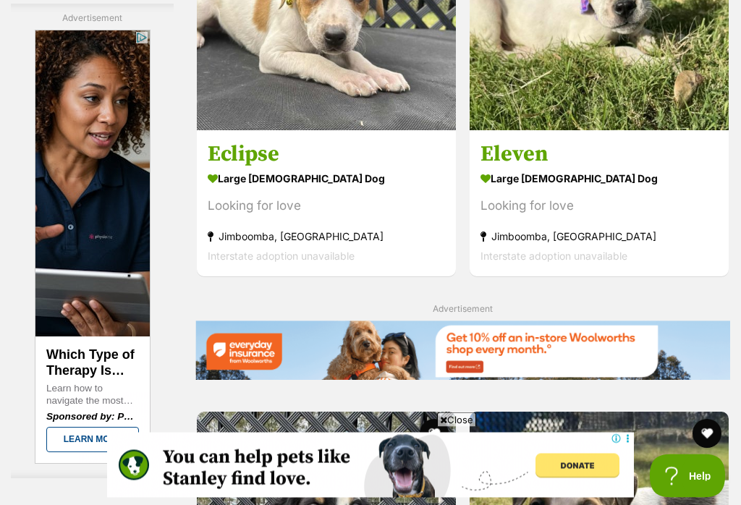
scroll to position [2878, 0]
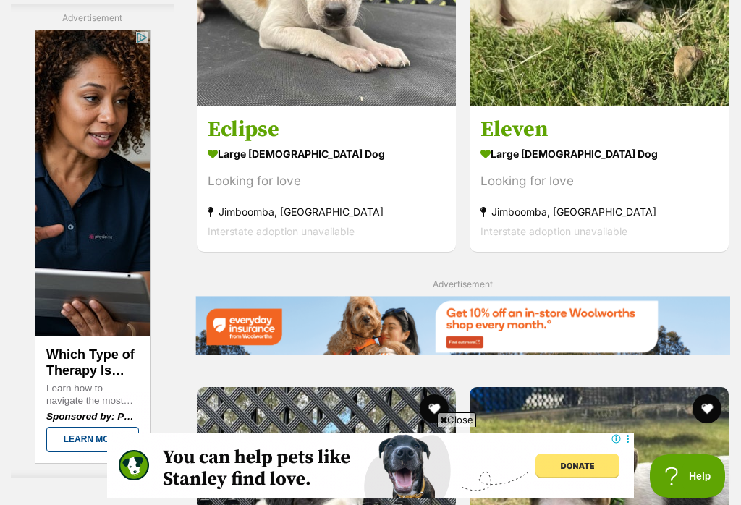
scroll to position [3010, 0]
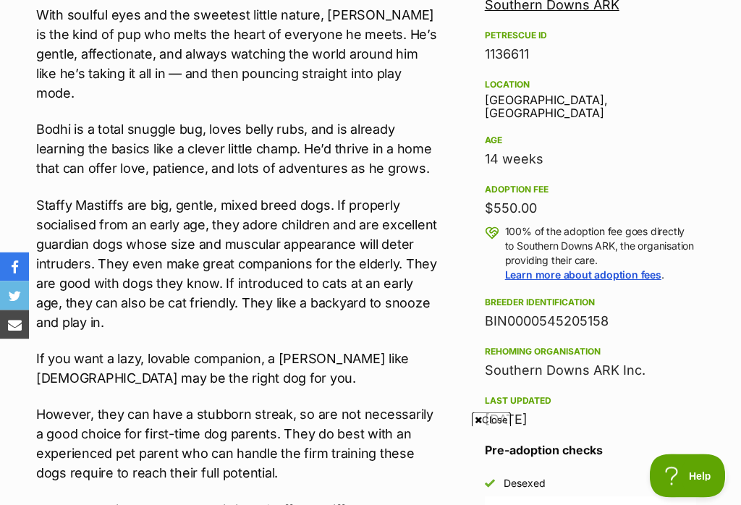
scroll to position [929, 0]
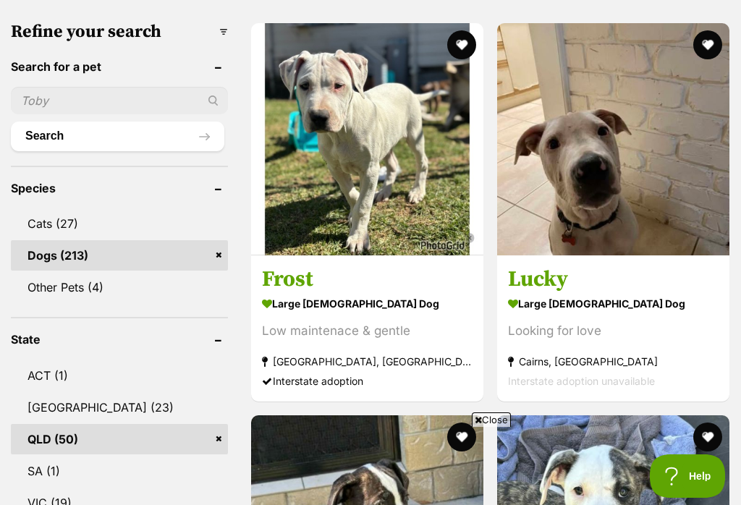
click at [282, 297] on strong "large [DEMOGRAPHIC_DATA] Dog" at bounding box center [367, 303] width 211 height 21
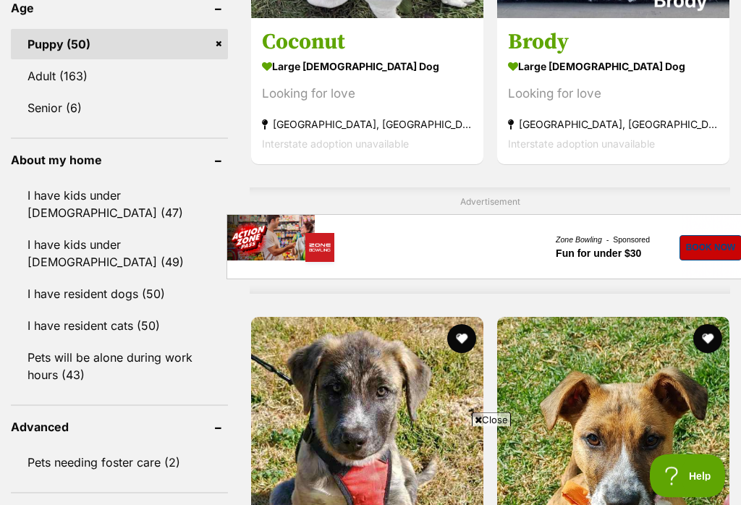
scroll to position [1615, 0]
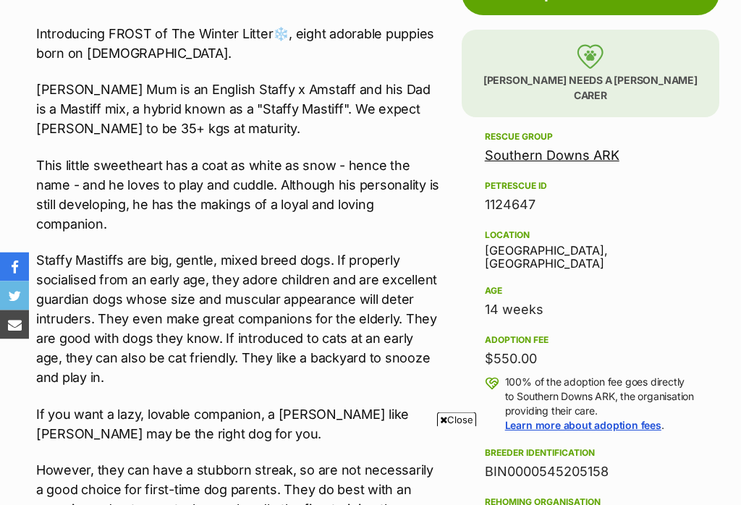
scroll to position [866, 0]
